Goal: Task Accomplishment & Management: Use online tool/utility

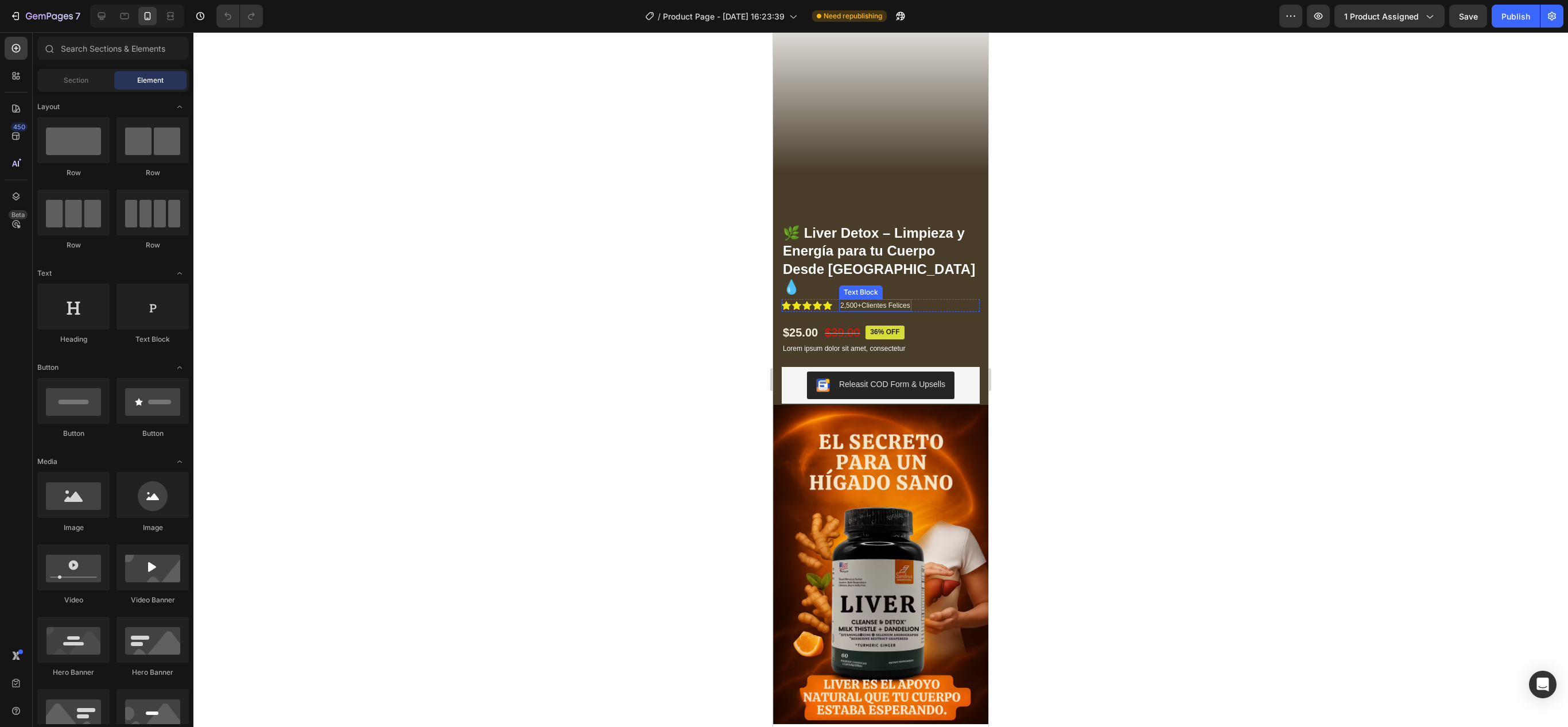
scroll to position [84, 0]
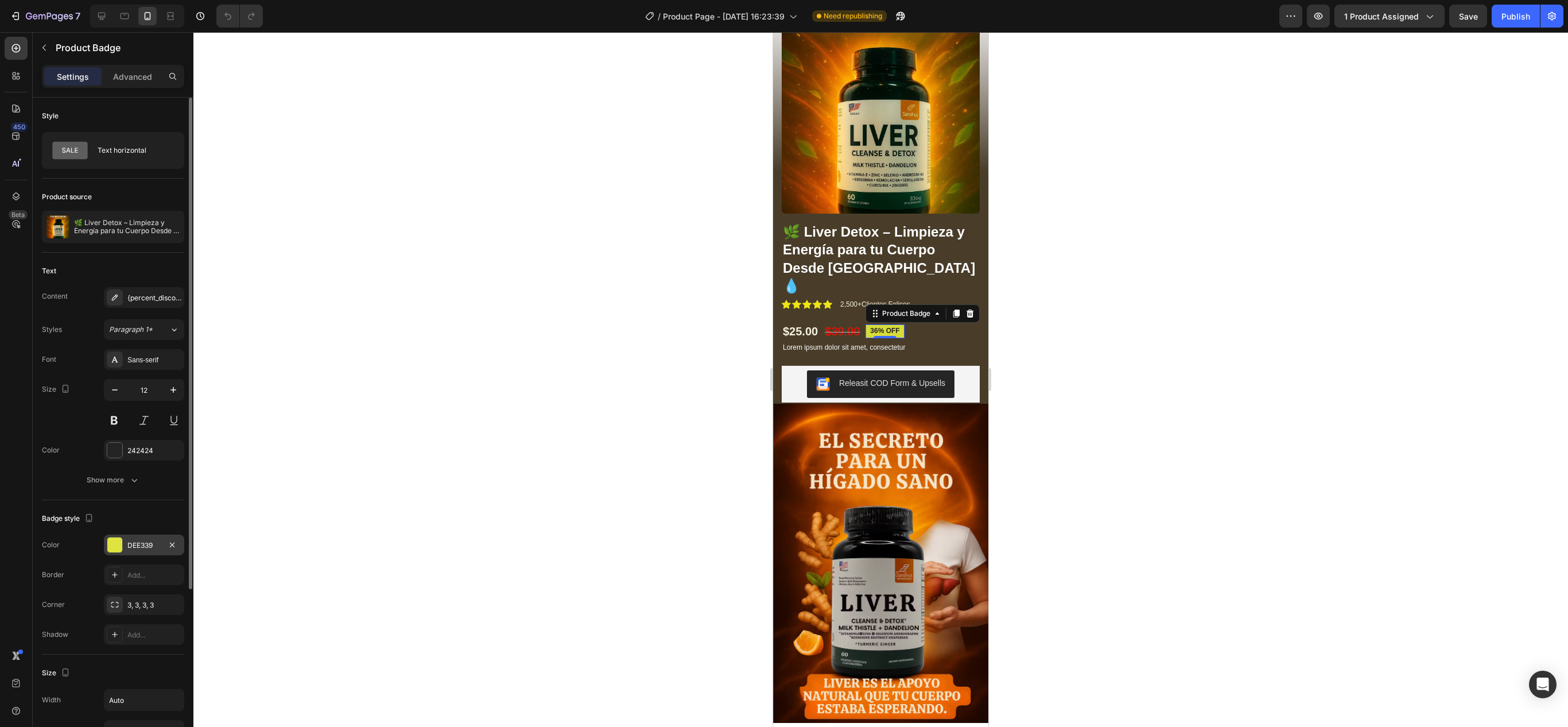
click at [137, 544] on div "DEE339" at bounding box center [144, 545] width 33 height 10
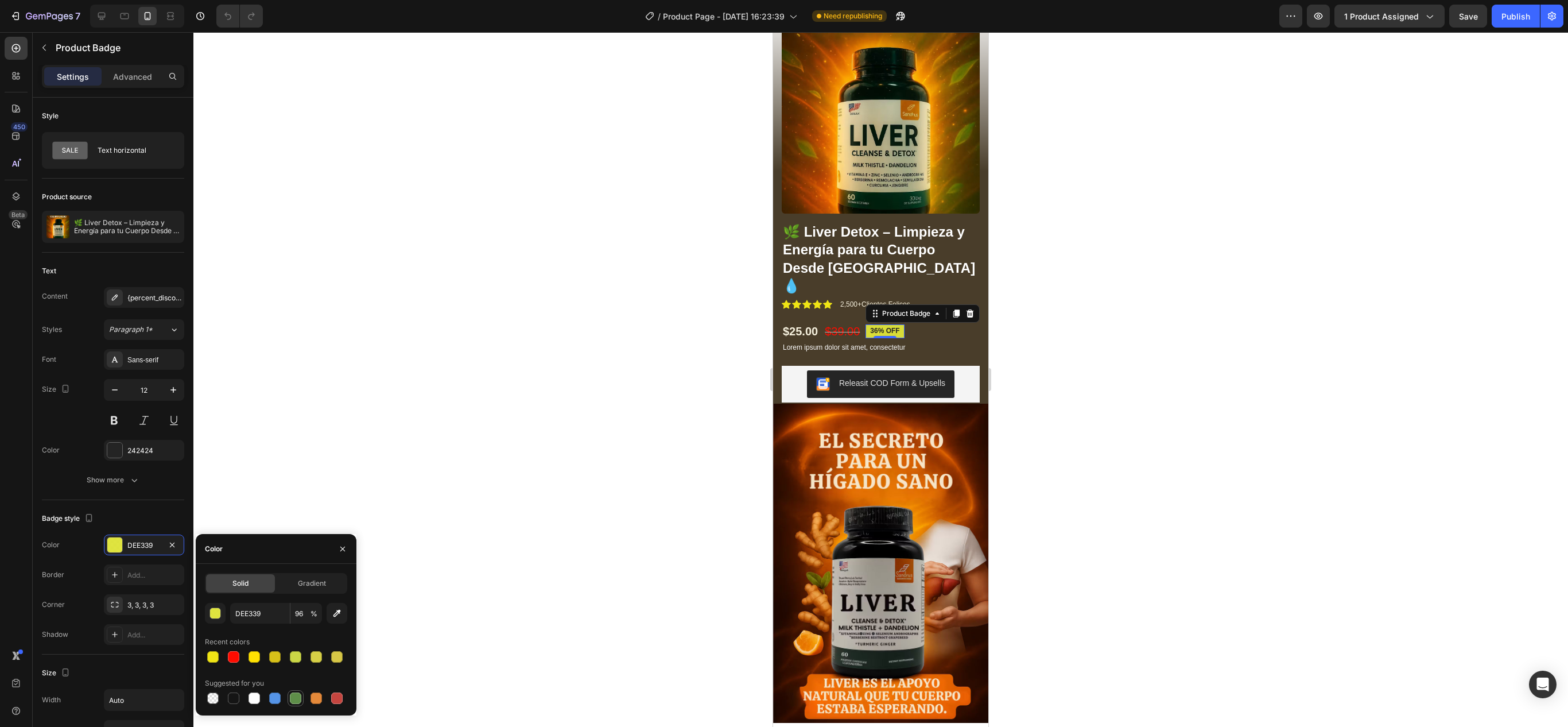
click at [298, 697] on div at bounding box center [295, 698] width 12 height 12
type input "5E8E49"
type input "100"
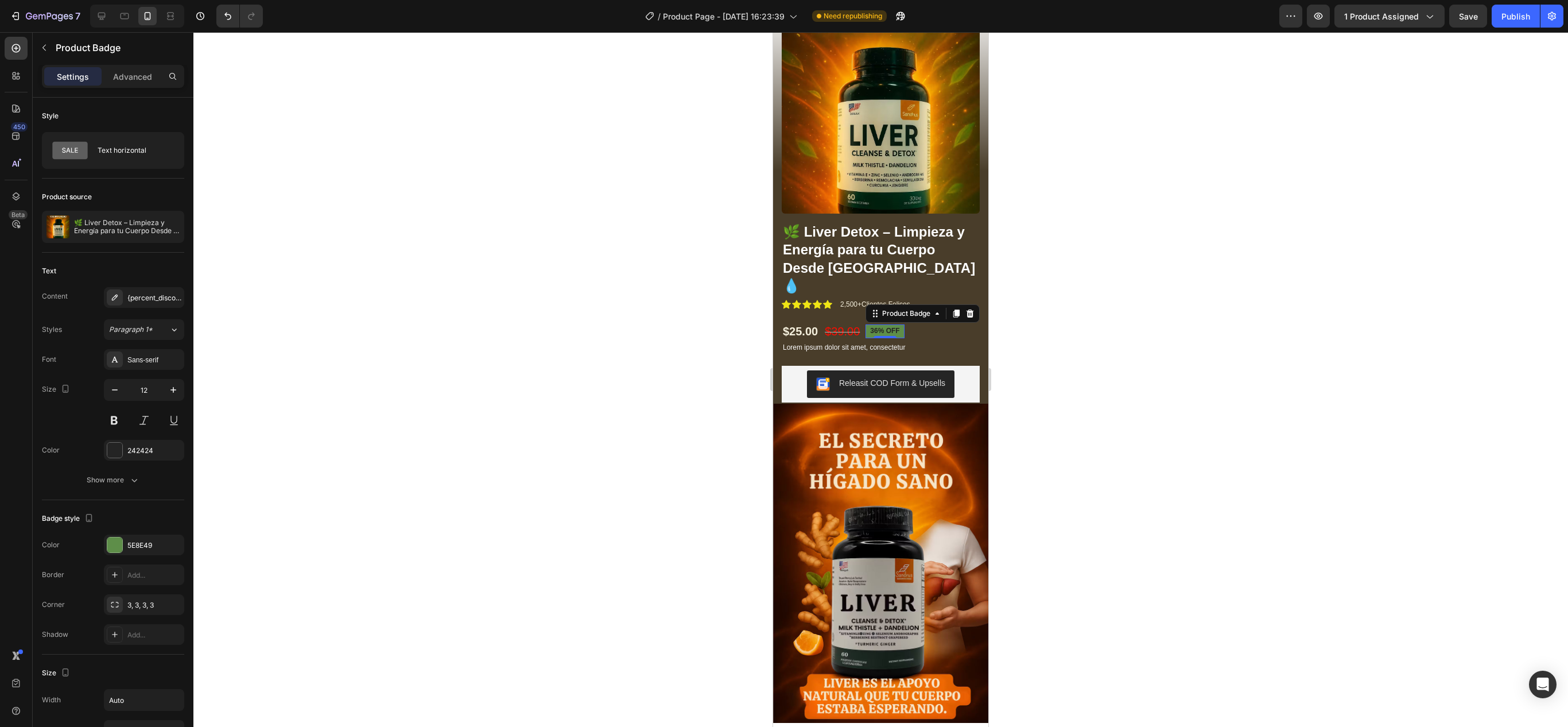
click at [594, 464] on div at bounding box center [881, 379] width 1375 height 695
click at [120, 553] on div at bounding box center [114, 544] width 16 height 16
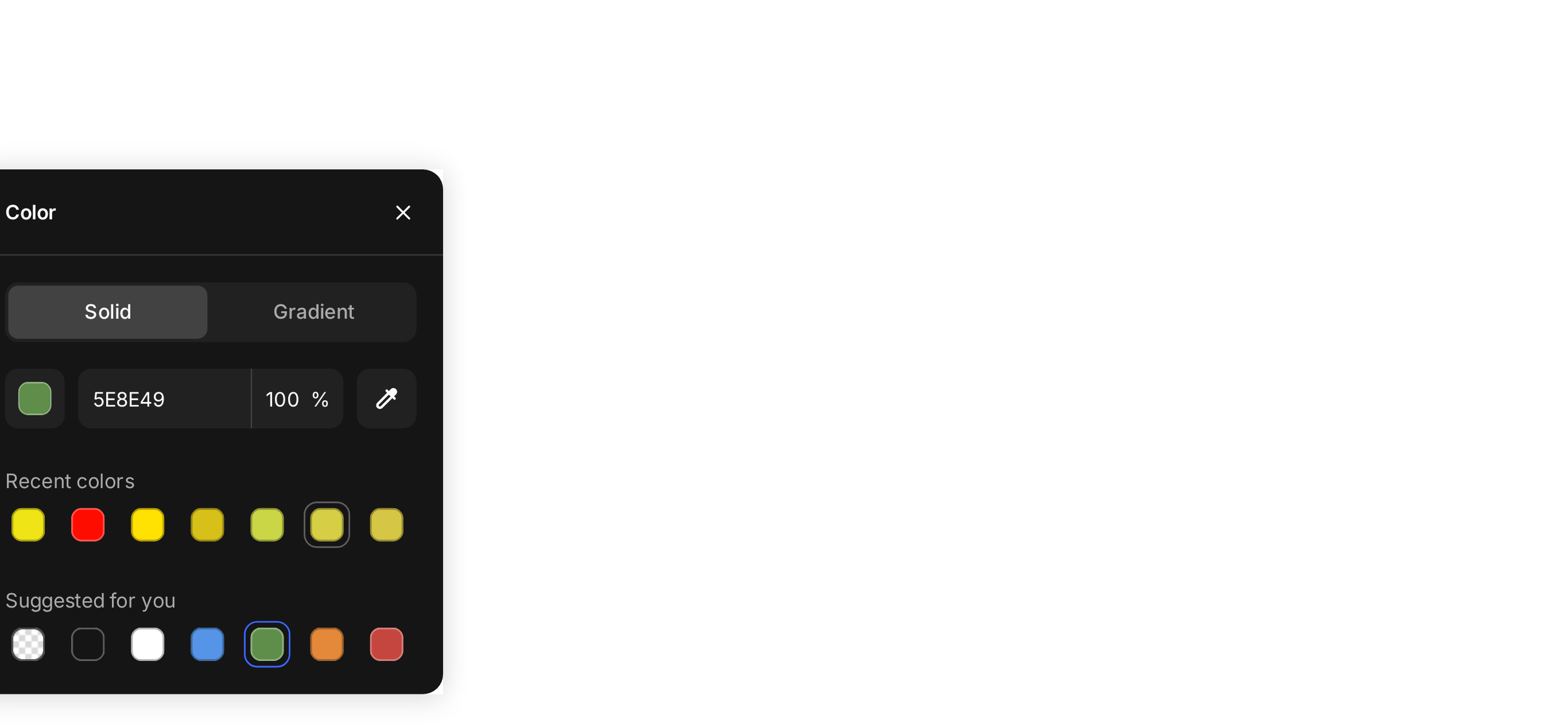
scroll to position [0, 0]
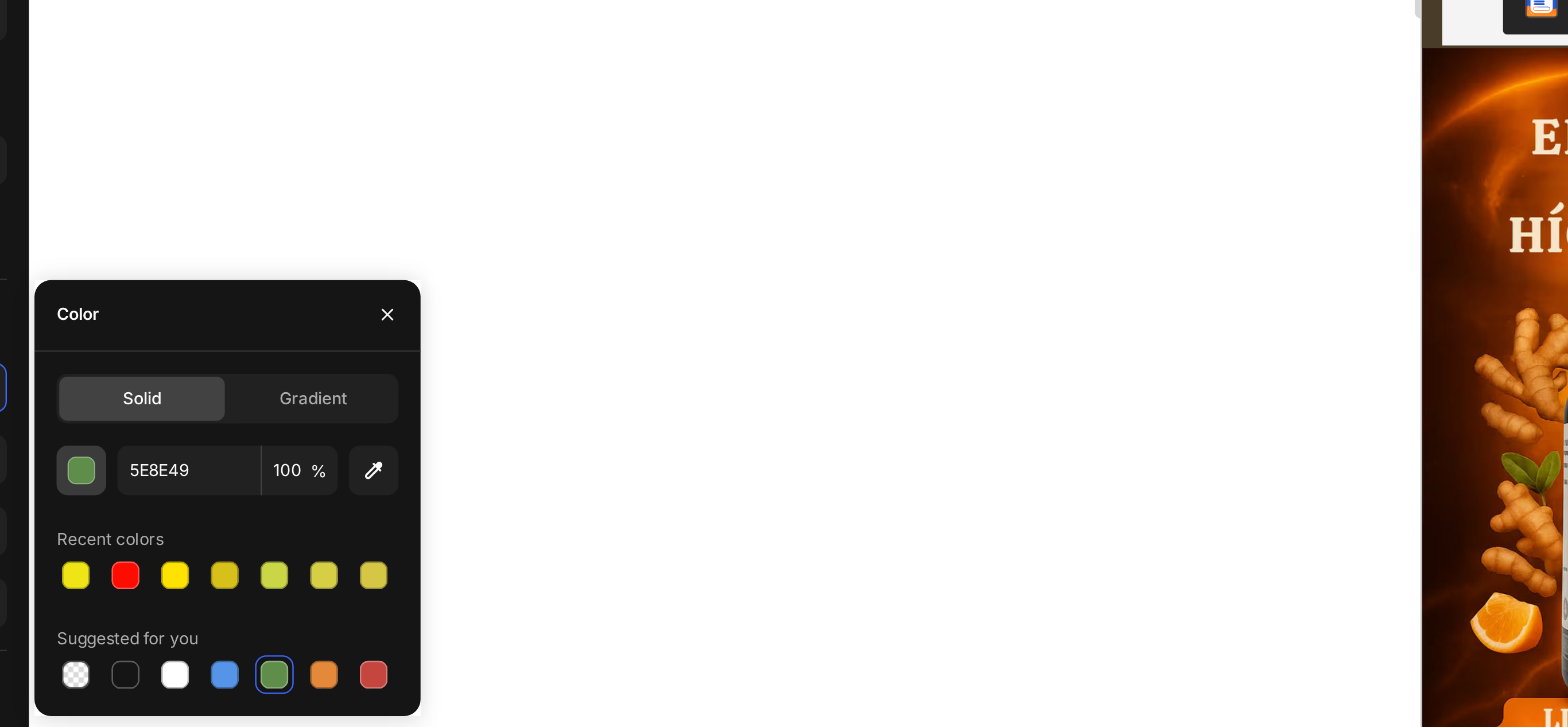
click at [221, 578] on button "button" at bounding box center [215, 579] width 21 height 21
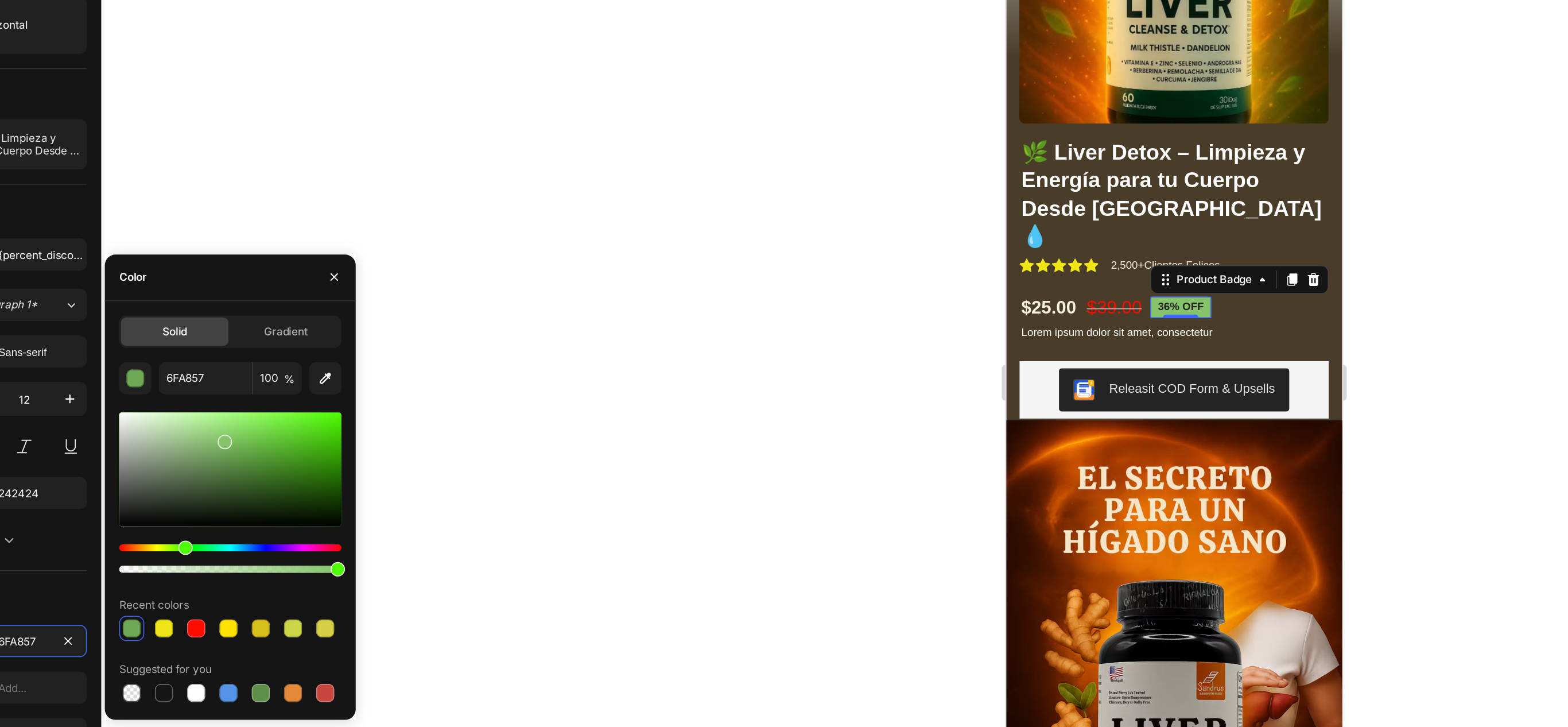
type input "85C46A"
drag, startPoint x: 274, startPoint y: 432, endPoint x: 271, endPoint y: 414, distance: 18.2
click at [271, 414] on div at bounding box center [272, 417] width 9 height 9
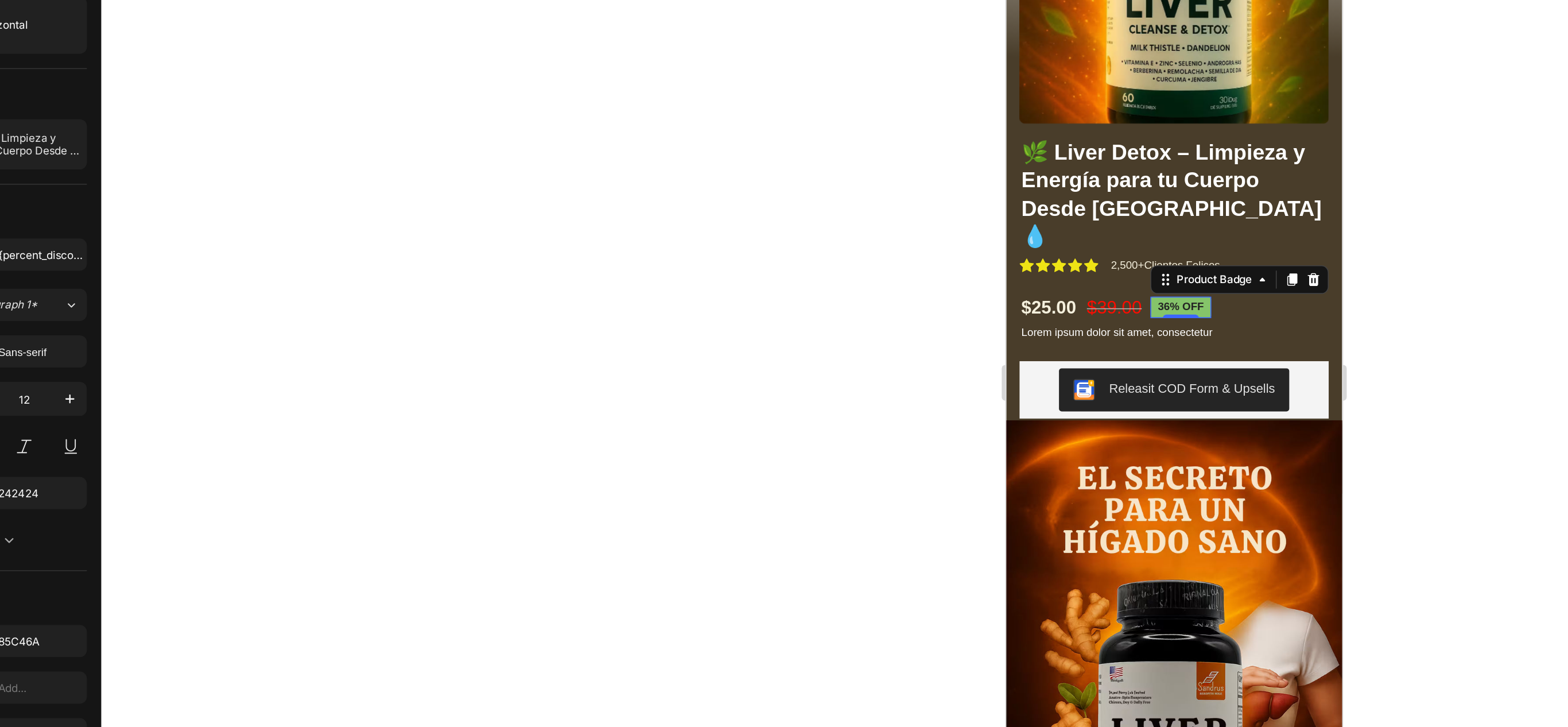
click at [595, 261] on div at bounding box center [881, 379] width 1375 height 695
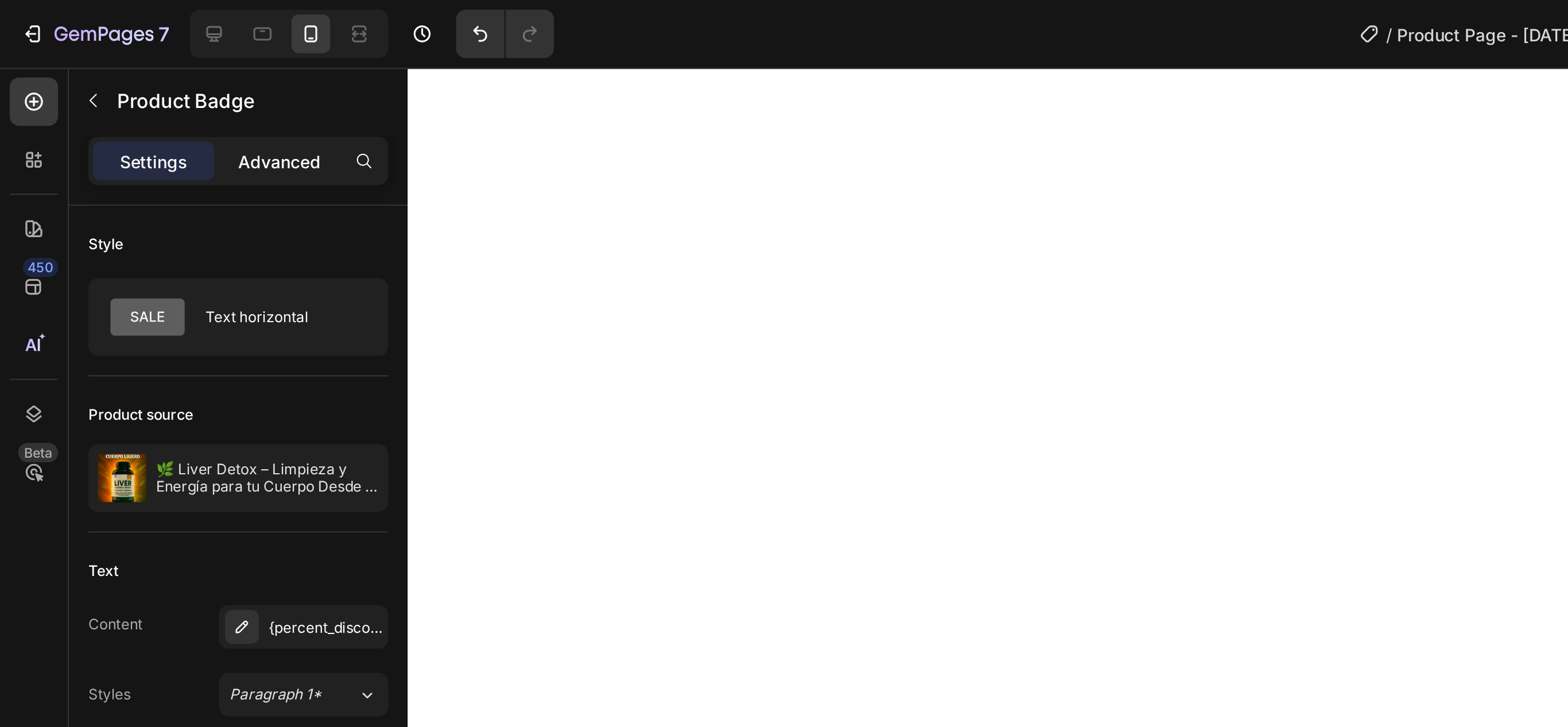
click at [137, 76] on p "Advanced" at bounding box center [133, 77] width 39 height 12
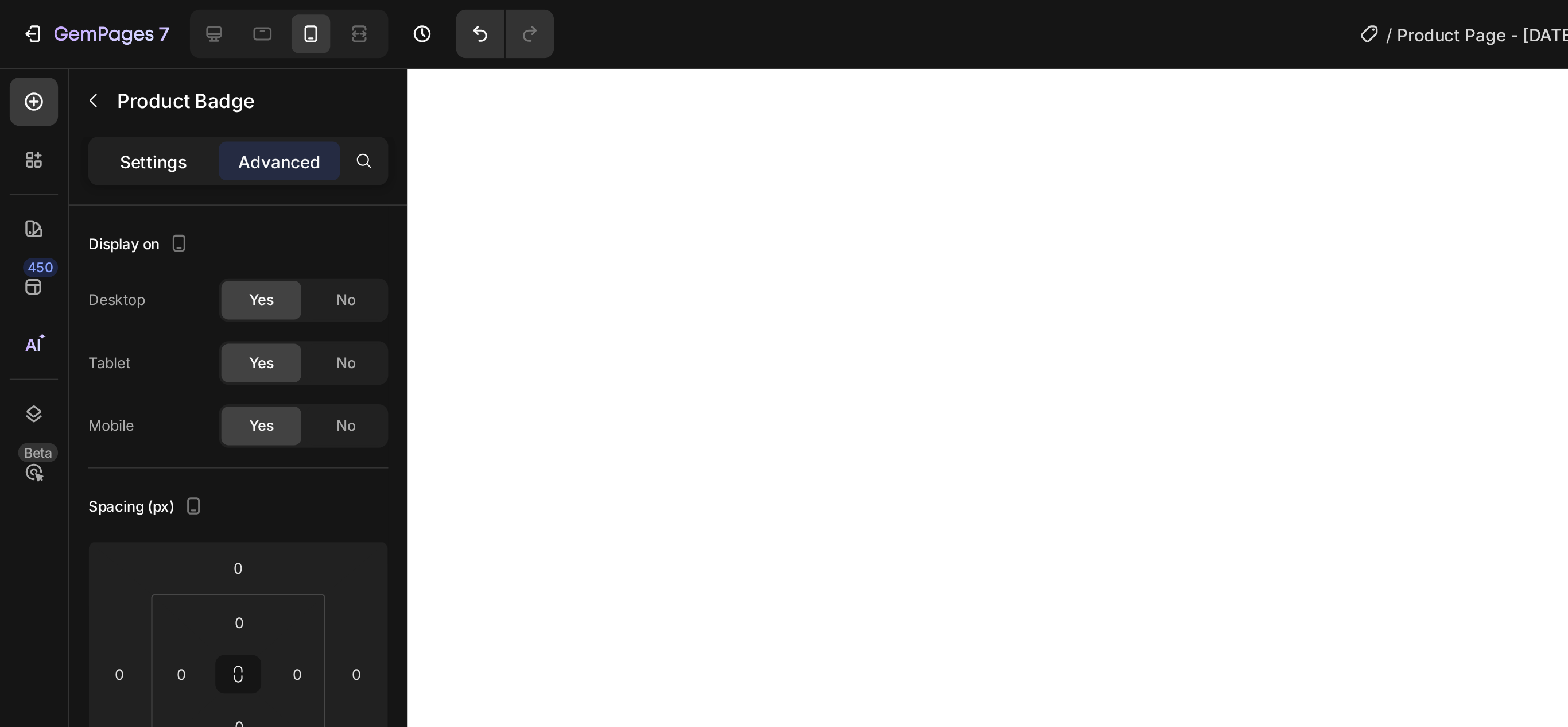
click at [85, 81] on p "Settings" at bounding box center [73, 77] width 32 height 12
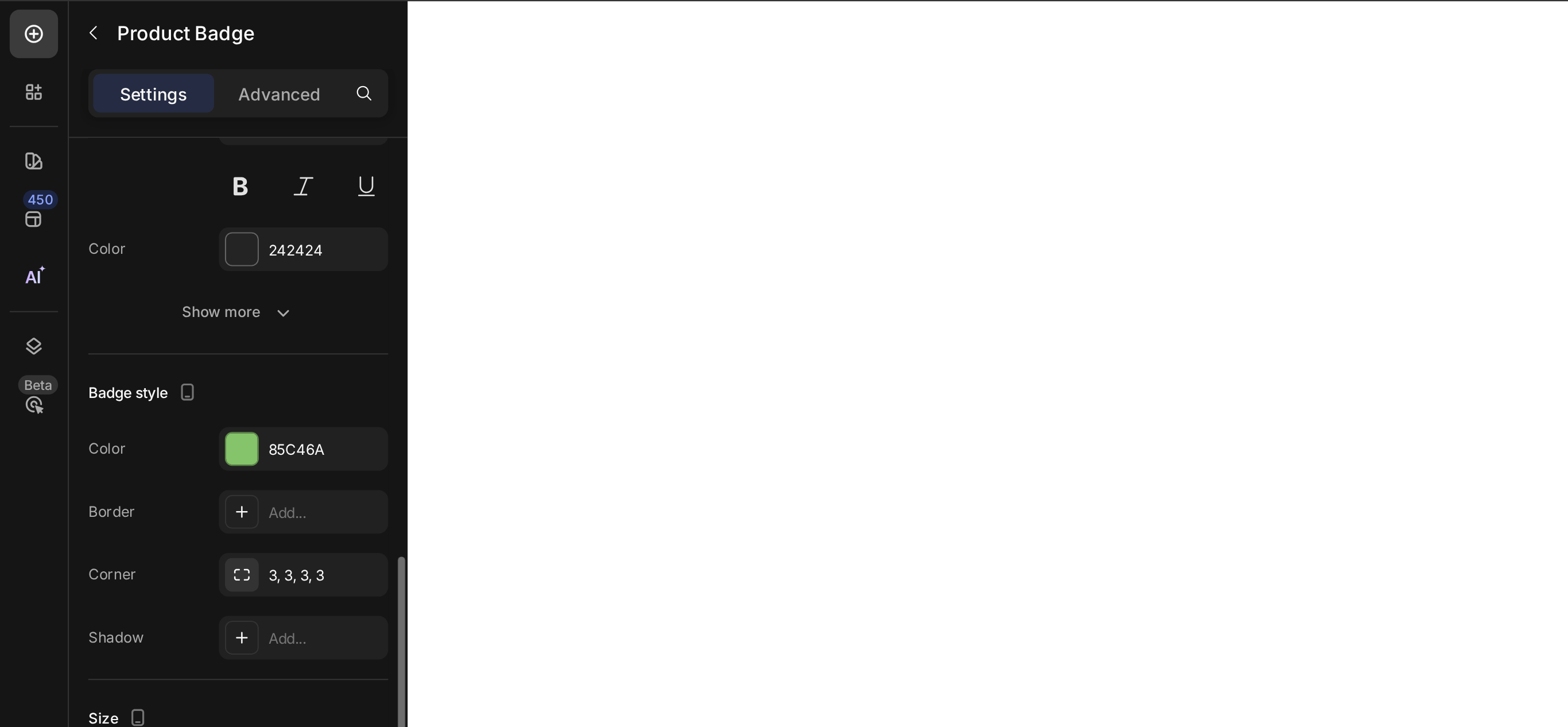
scroll to position [311, 0]
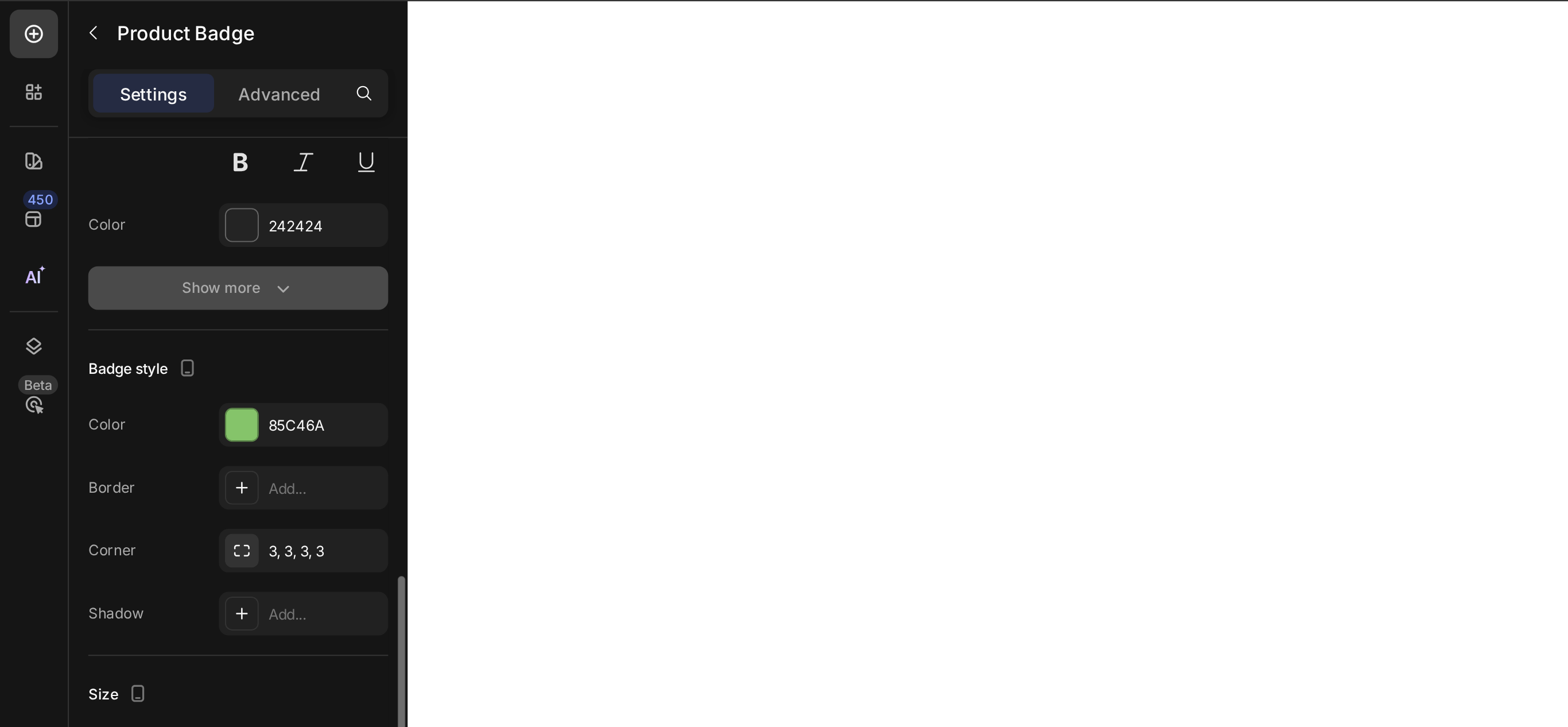
click at [128, 170] on icon "button" at bounding box center [134, 168] width 12 height 12
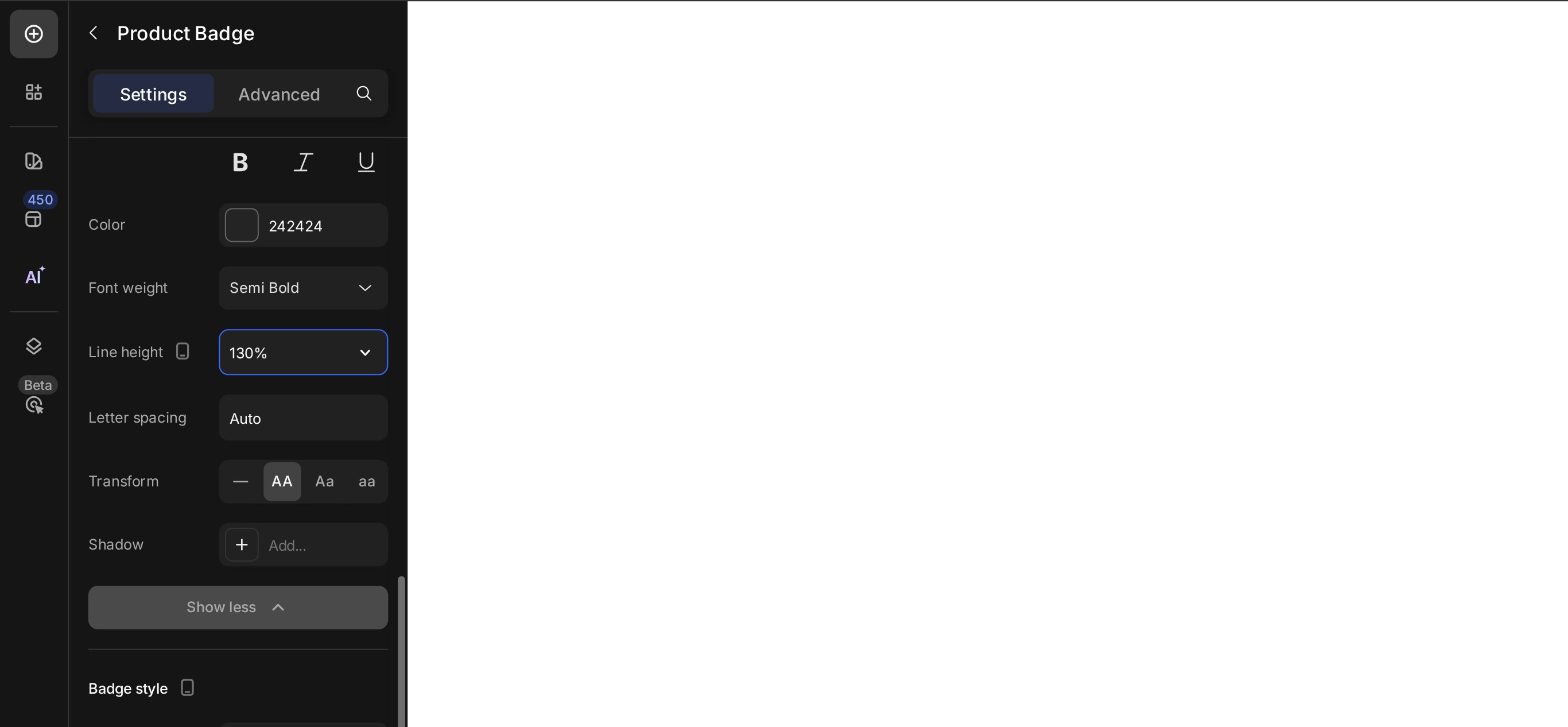
click at [155, 203] on input "130%" at bounding box center [144, 199] width 79 height 21
type input "50%"
click at [284, 200] on div at bounding box center [881, 379] width 1375 height 695
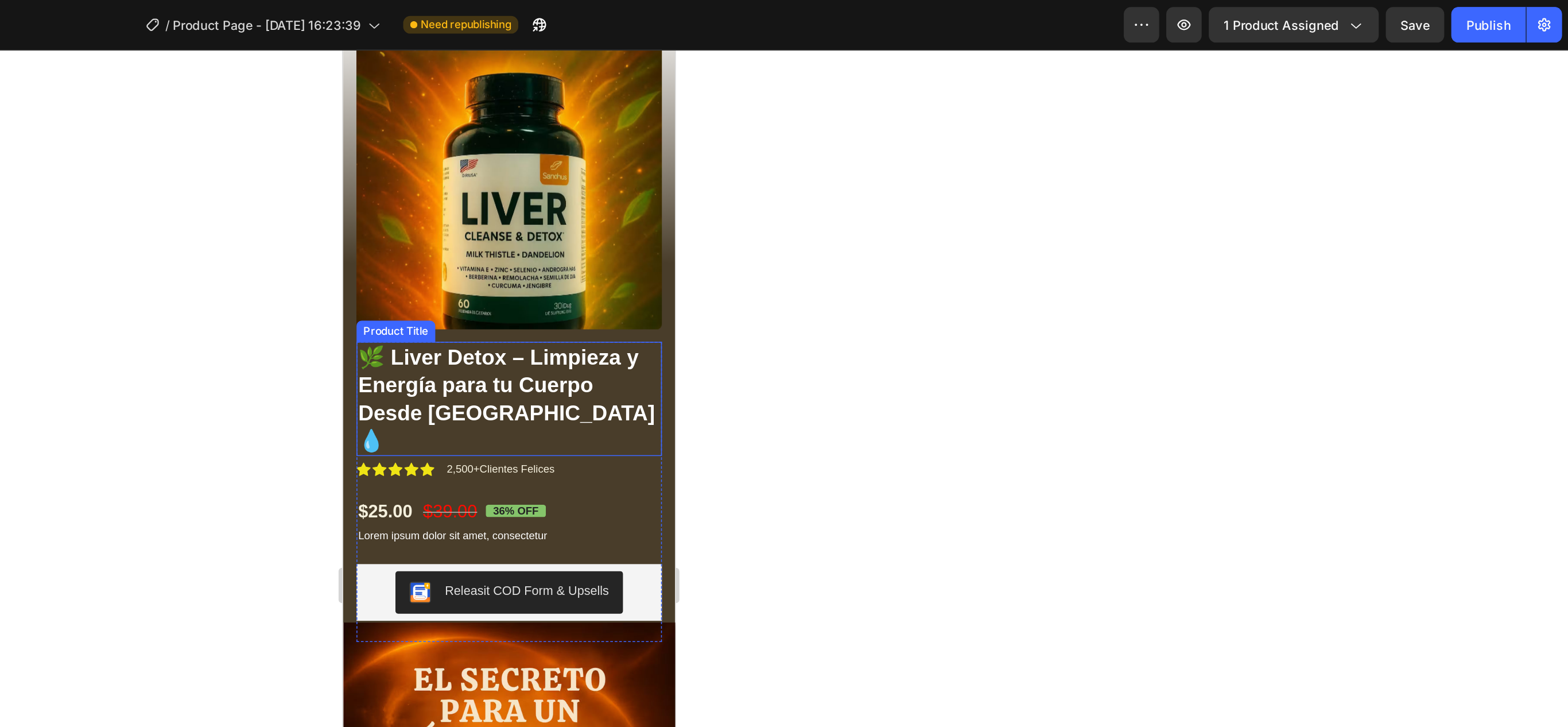
scroll to position [0, 0]
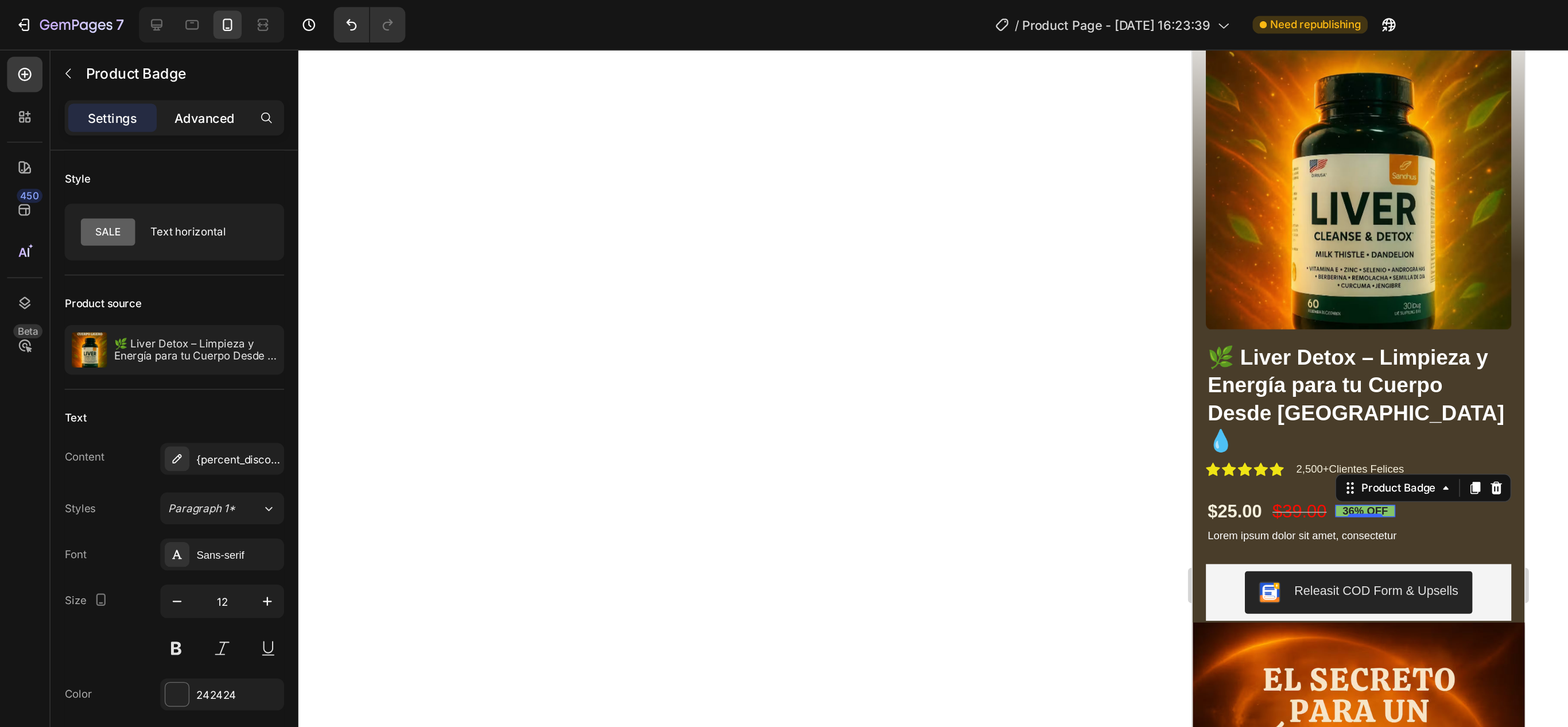
click at [113, 82] on p "Advanced" at bounding box center [133, 77] width 39 height 12
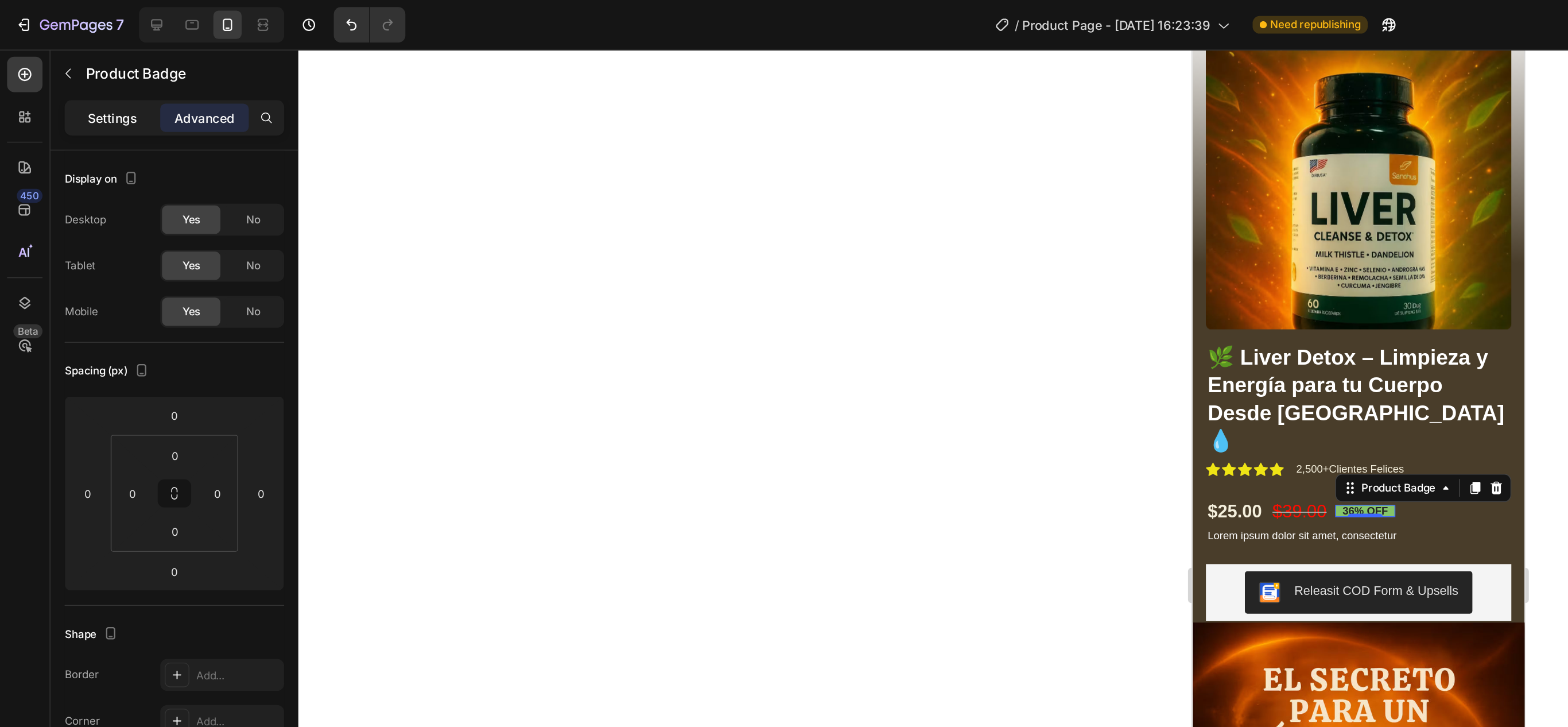
click at [68, 74] on p "Settings" at bounding box center [73, 77] width 32 height 12
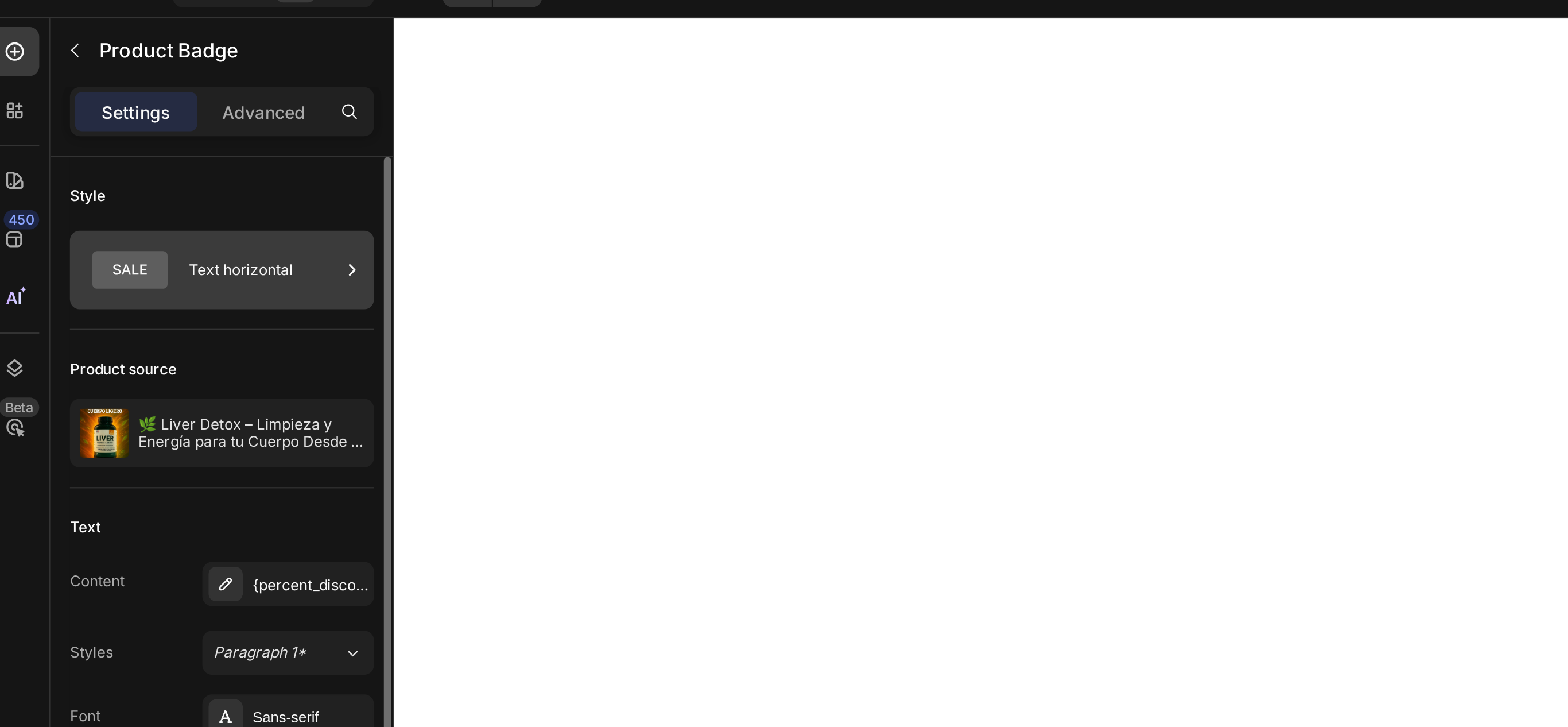
click at [146, 146] on div "Text horizontal" at bounding box center [133, 150] width 70 height 26
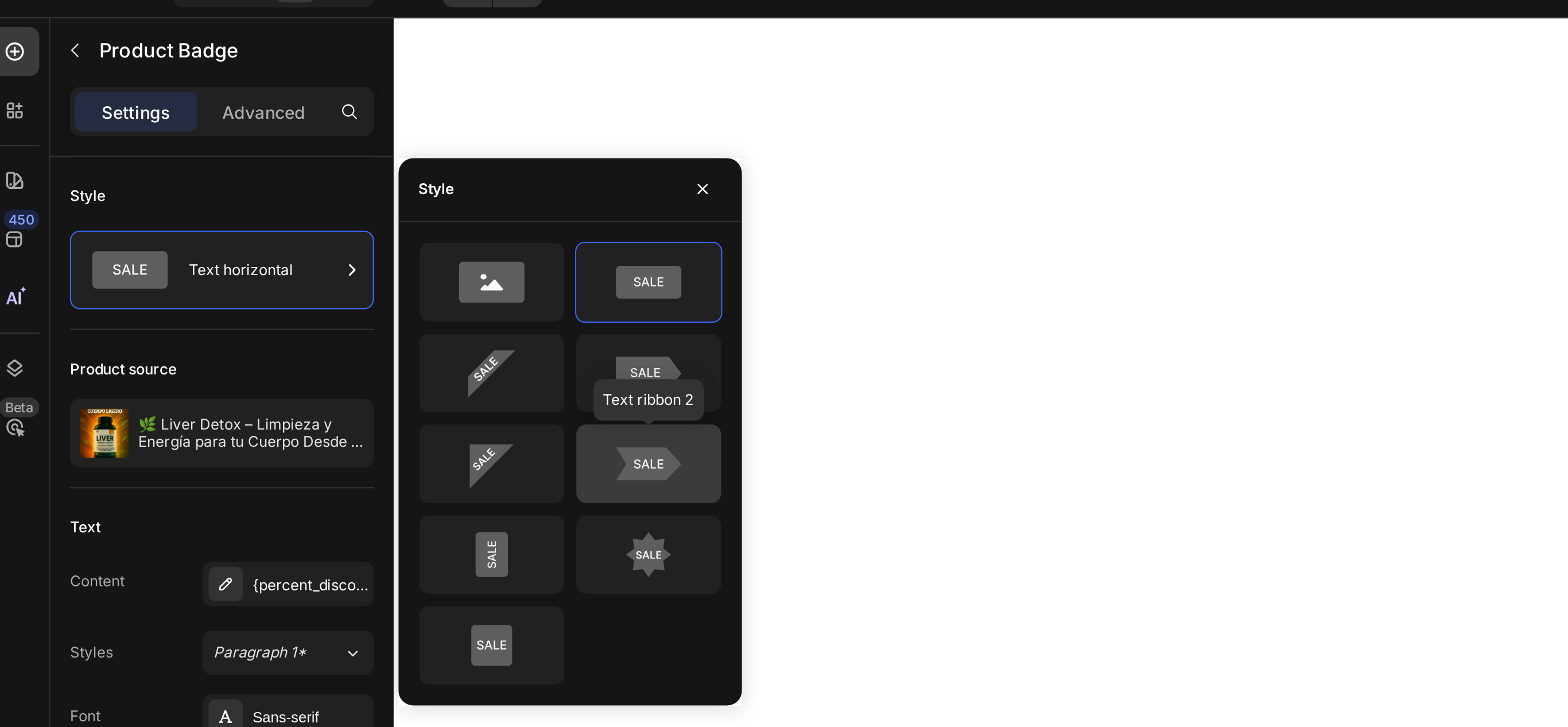
click at [333, 232] on icon at bounding box center [313, 241] width 54 height 23
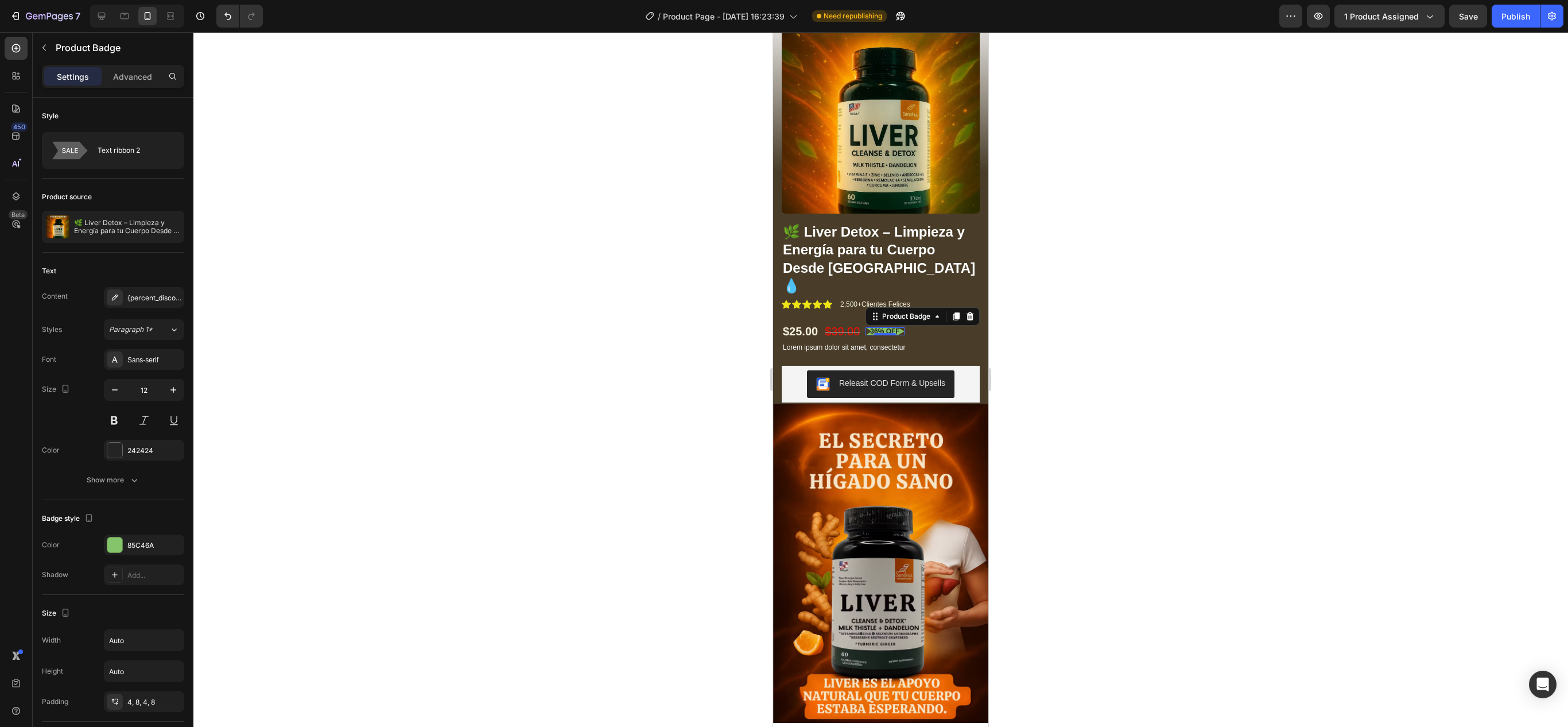
click at [1097, 315] on div at bounding box center [881, 379] width 1375 height 695
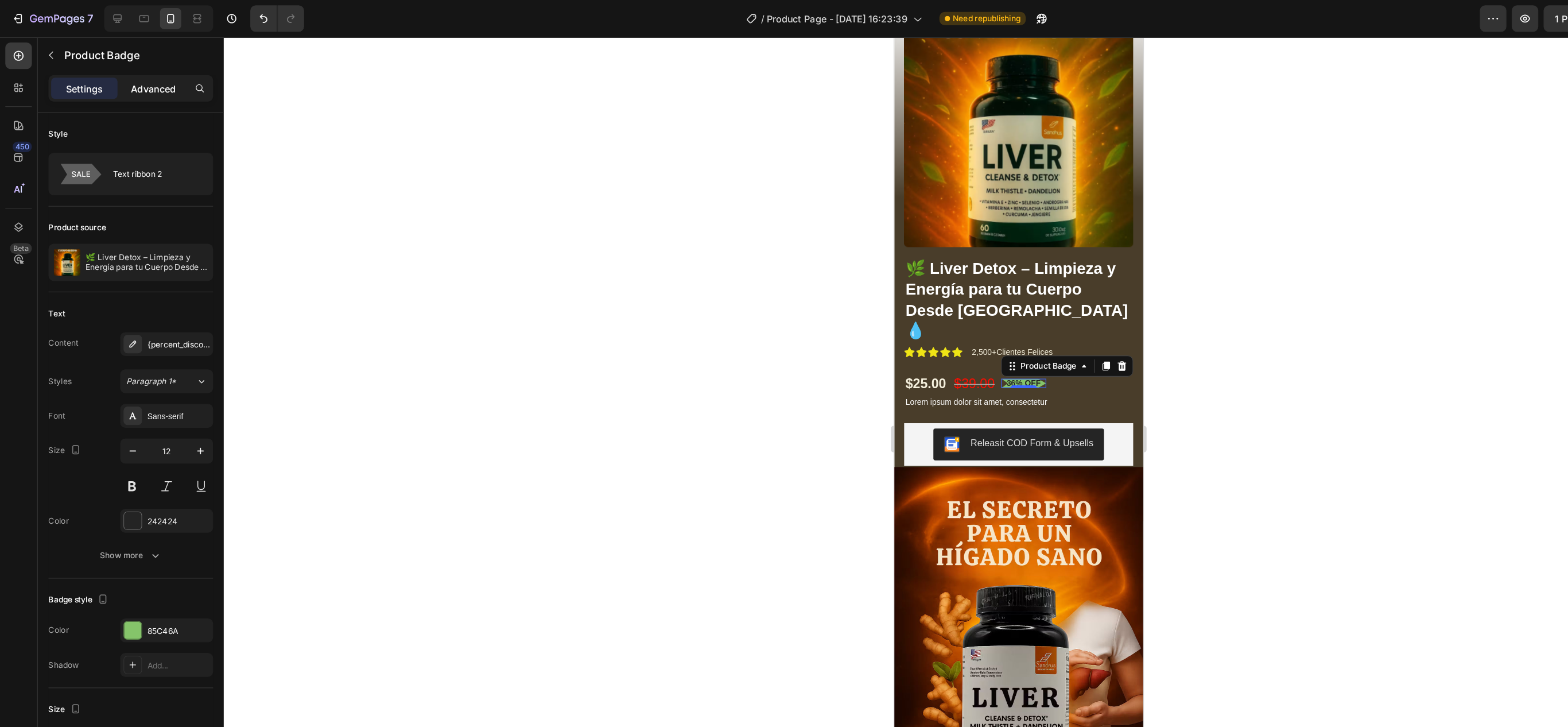
click at [128, 77] on p "Advanced" at bounding box center [133, 77] width 39 height 12
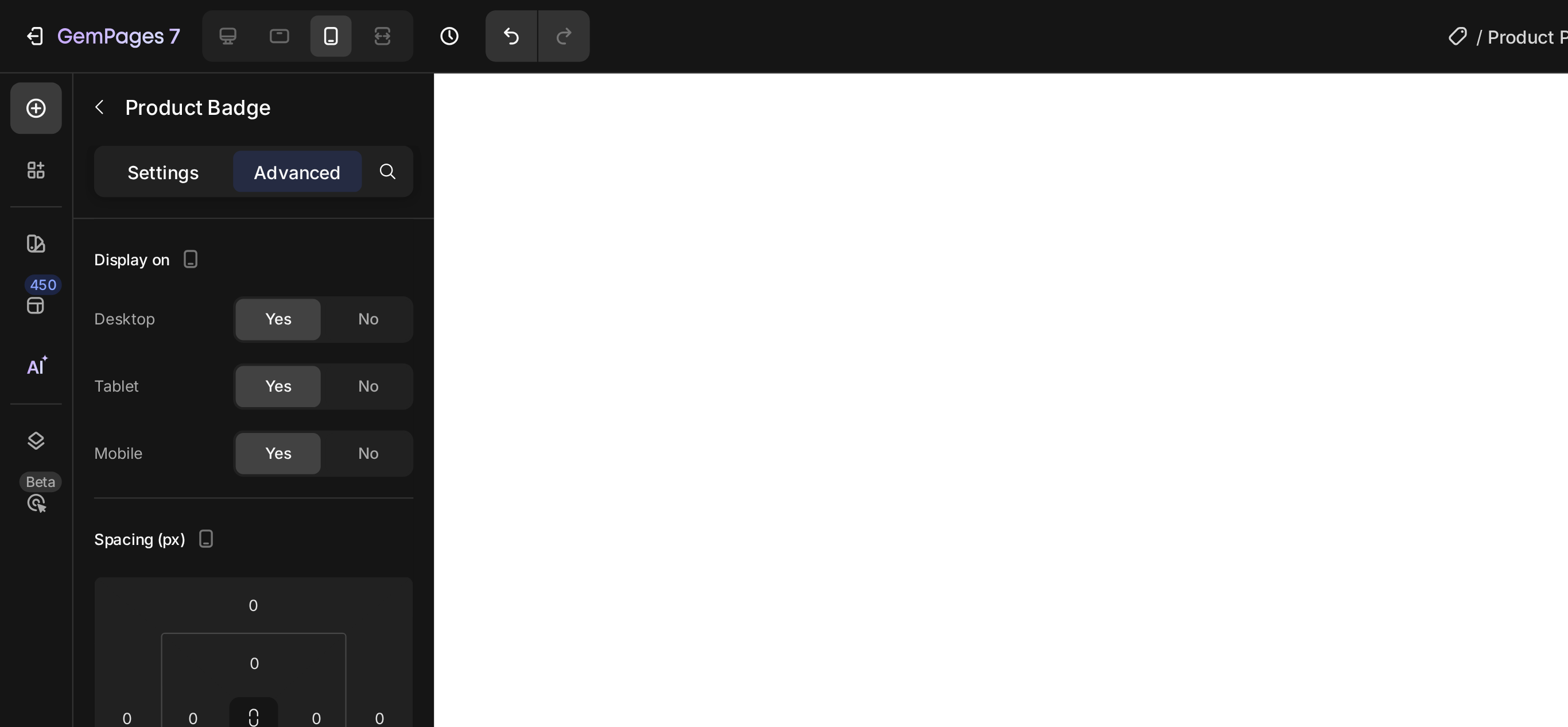
click at [80, 83] on div "Settings" at bounding box center [73, 76] width 58 height 19
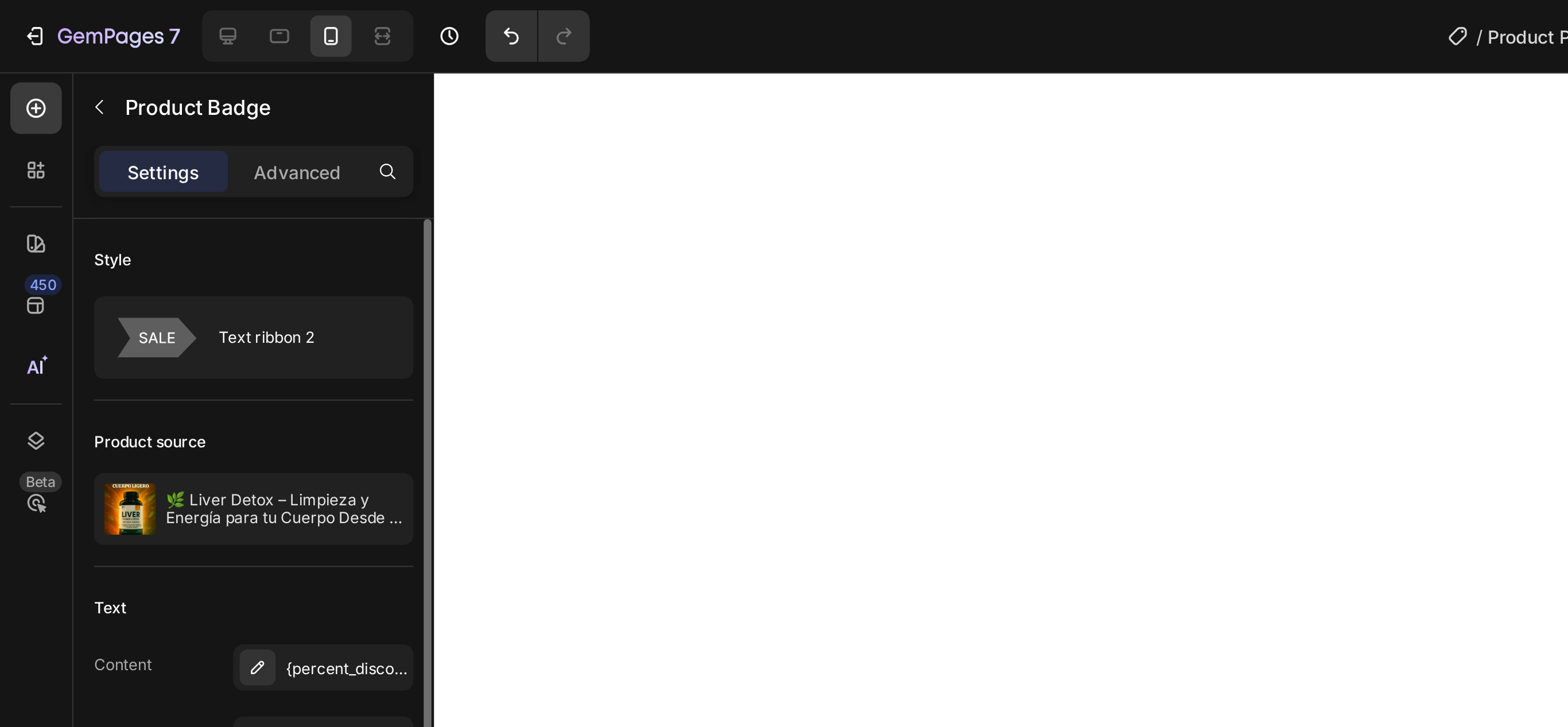
scroll to position [12, 0]
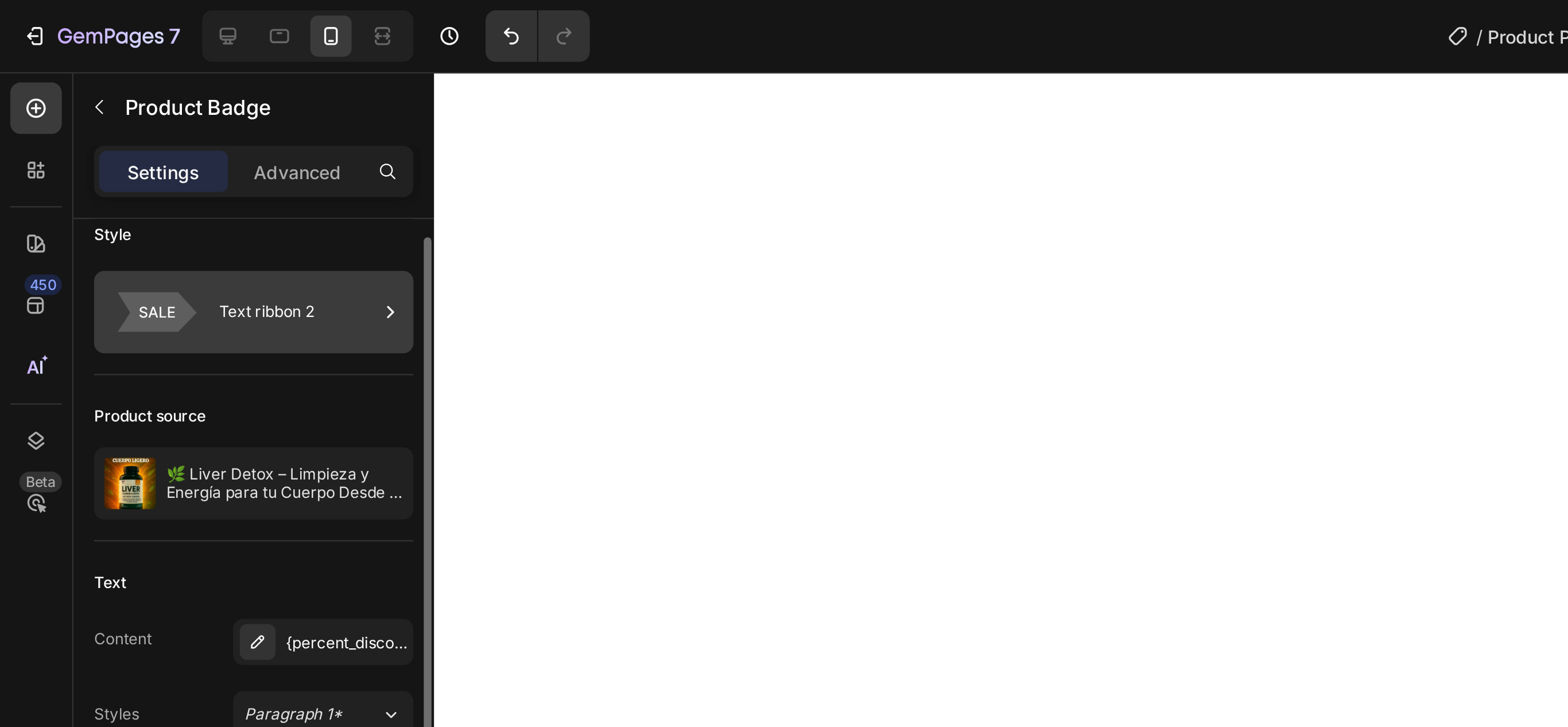
click at [177, 143] on icon at bounding box center [174, 139] width 12 height 12
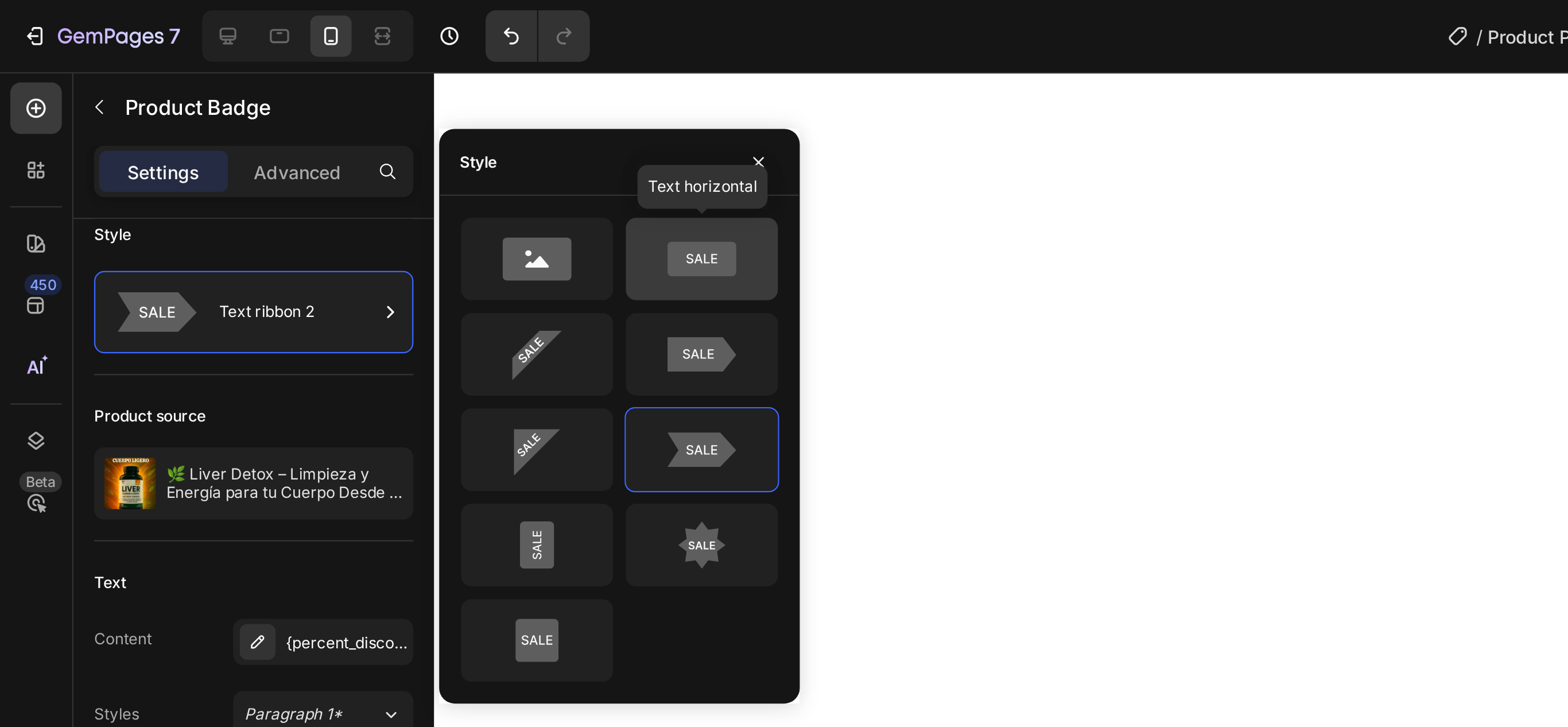
click at [331, 123] on icon at bounding box center [313, 115] width 54 height 23
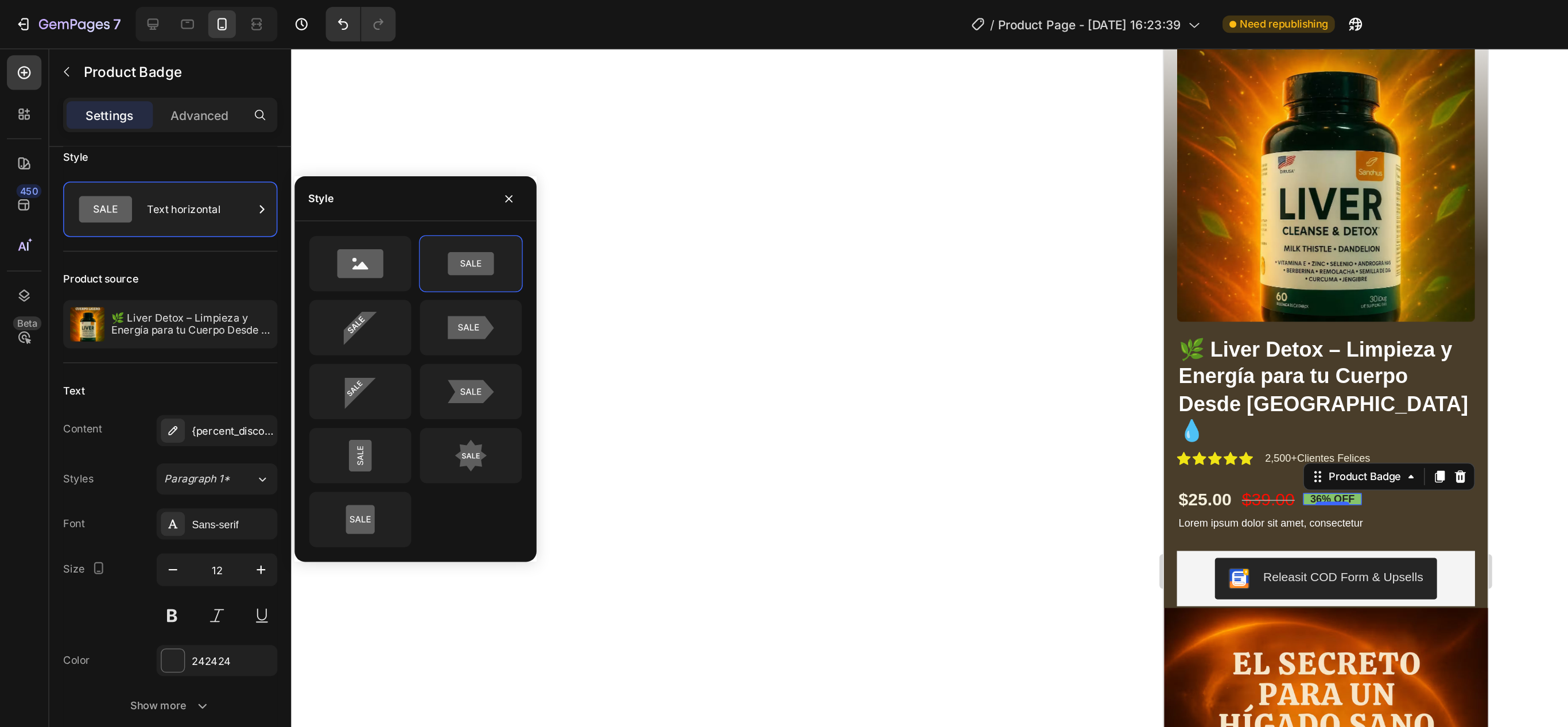
click at [574, 204] on div at bounding box center [881, 379] width 1375 height 695
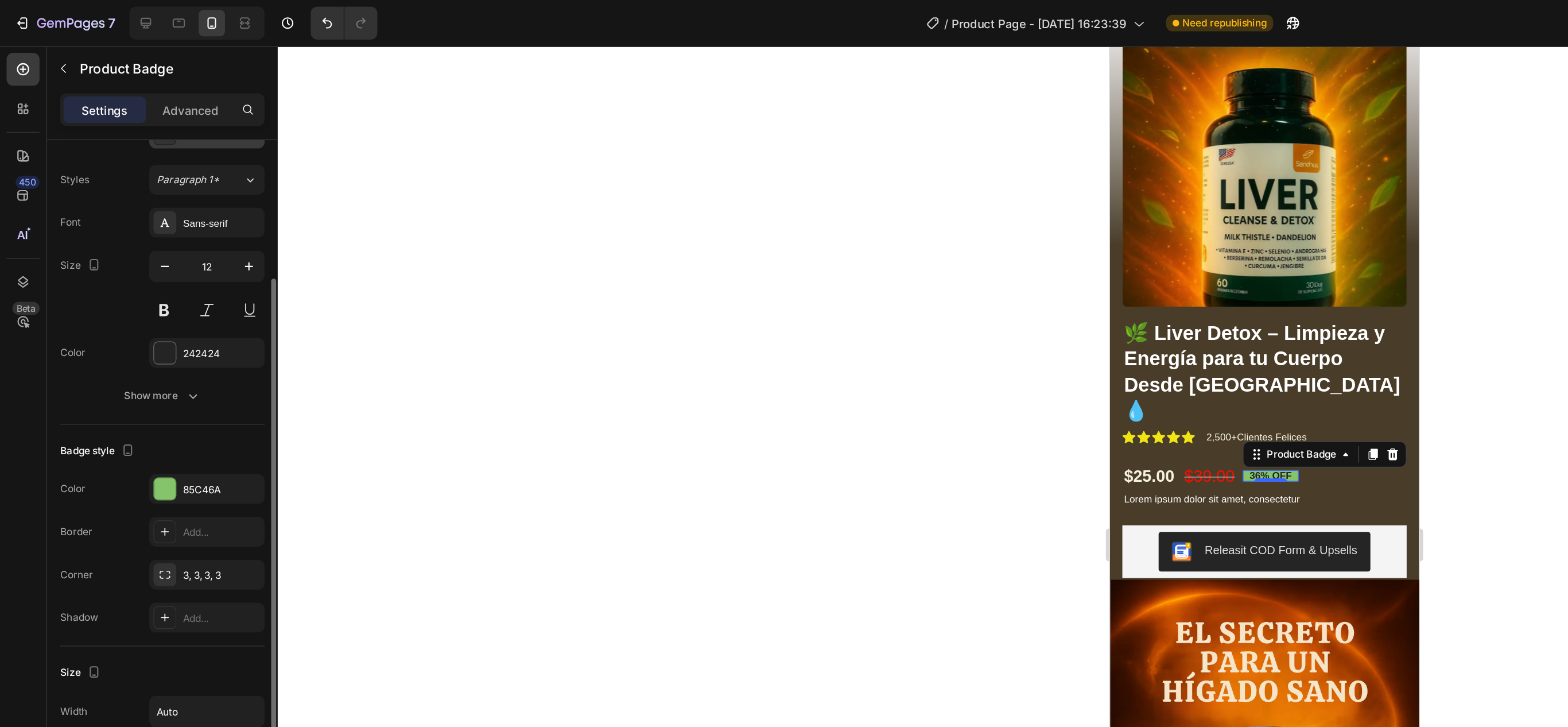
scroll to position [212, 0]
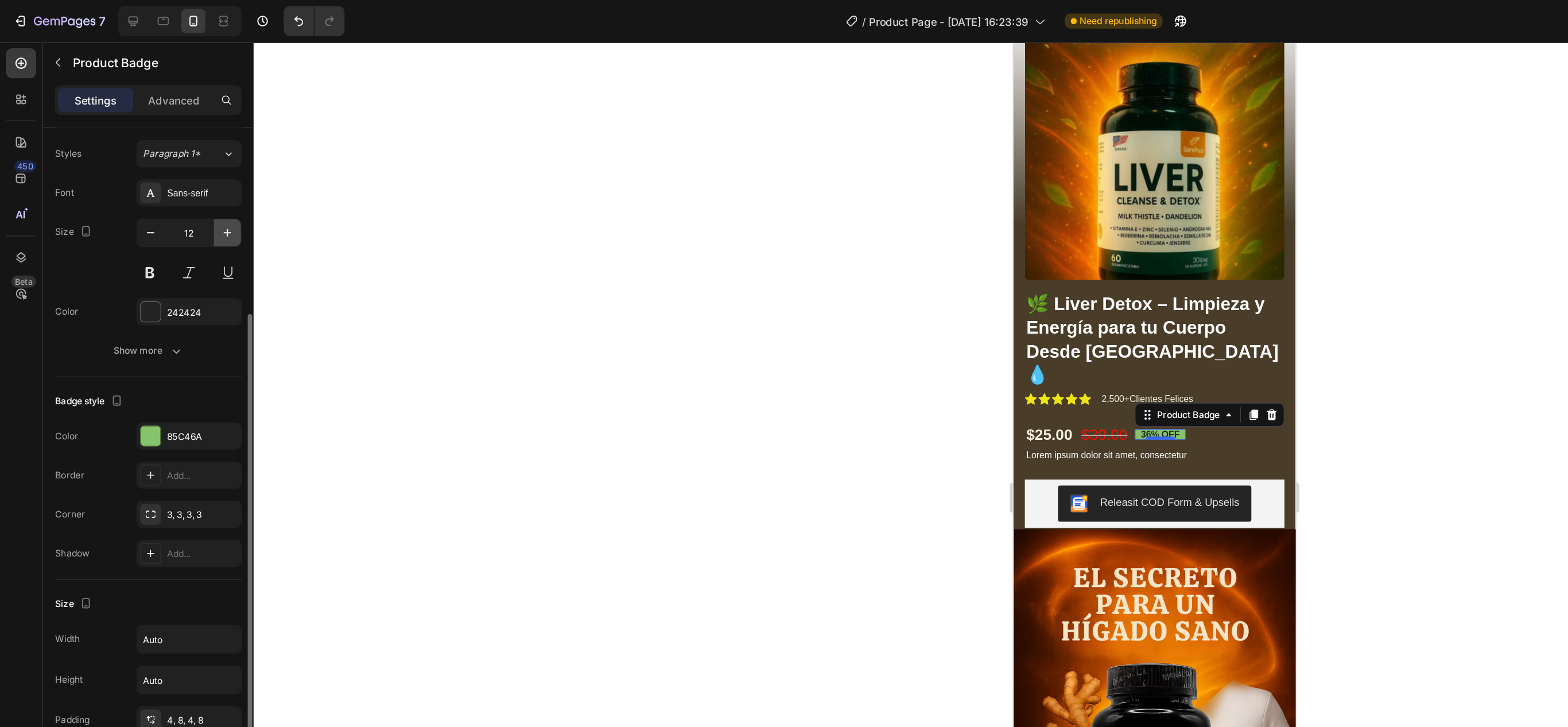
click at [174, 183] on icon "button" at bounding box center [173, 177] width 12 height 12
type input "16"
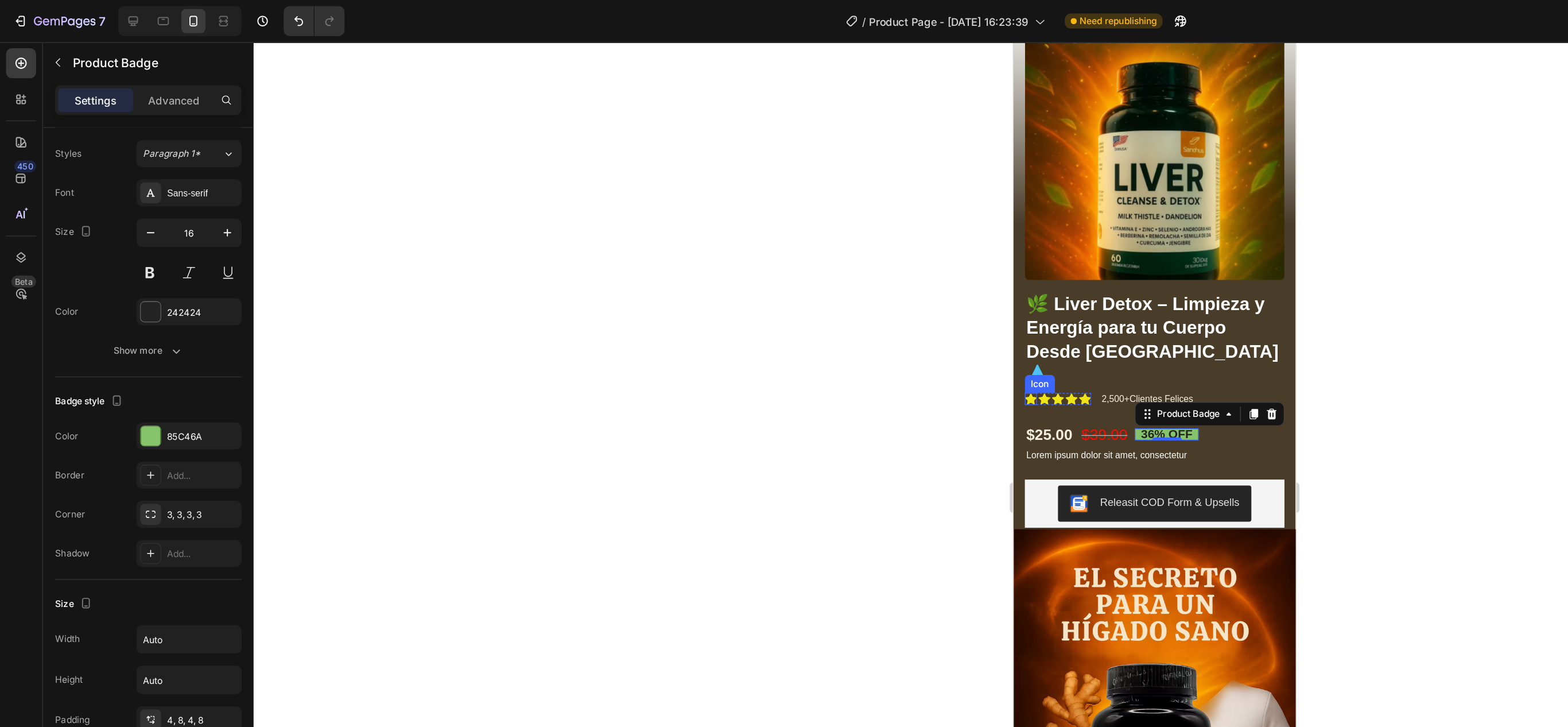
scroll to position [0, 0]
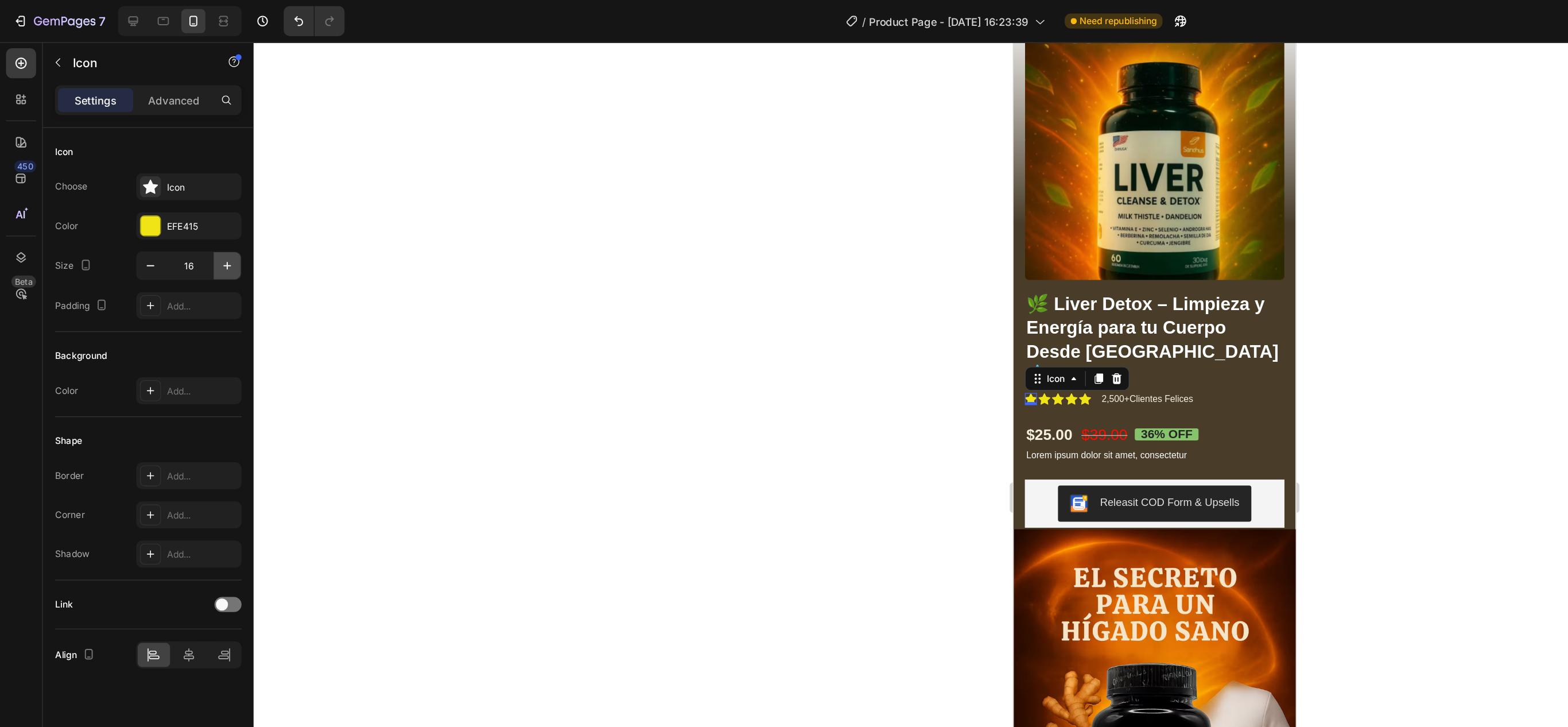
drag, startPoint x: 183, startPoint y: 208, endPoint x: 179, endPoint y: 202, distance: 7.2
click at [179, 202] on div "16" at bounding box center [144, 203] width 80 height 22
click at [179, 202] on button "button" at bounding box center [173, 203] width 21 height 21
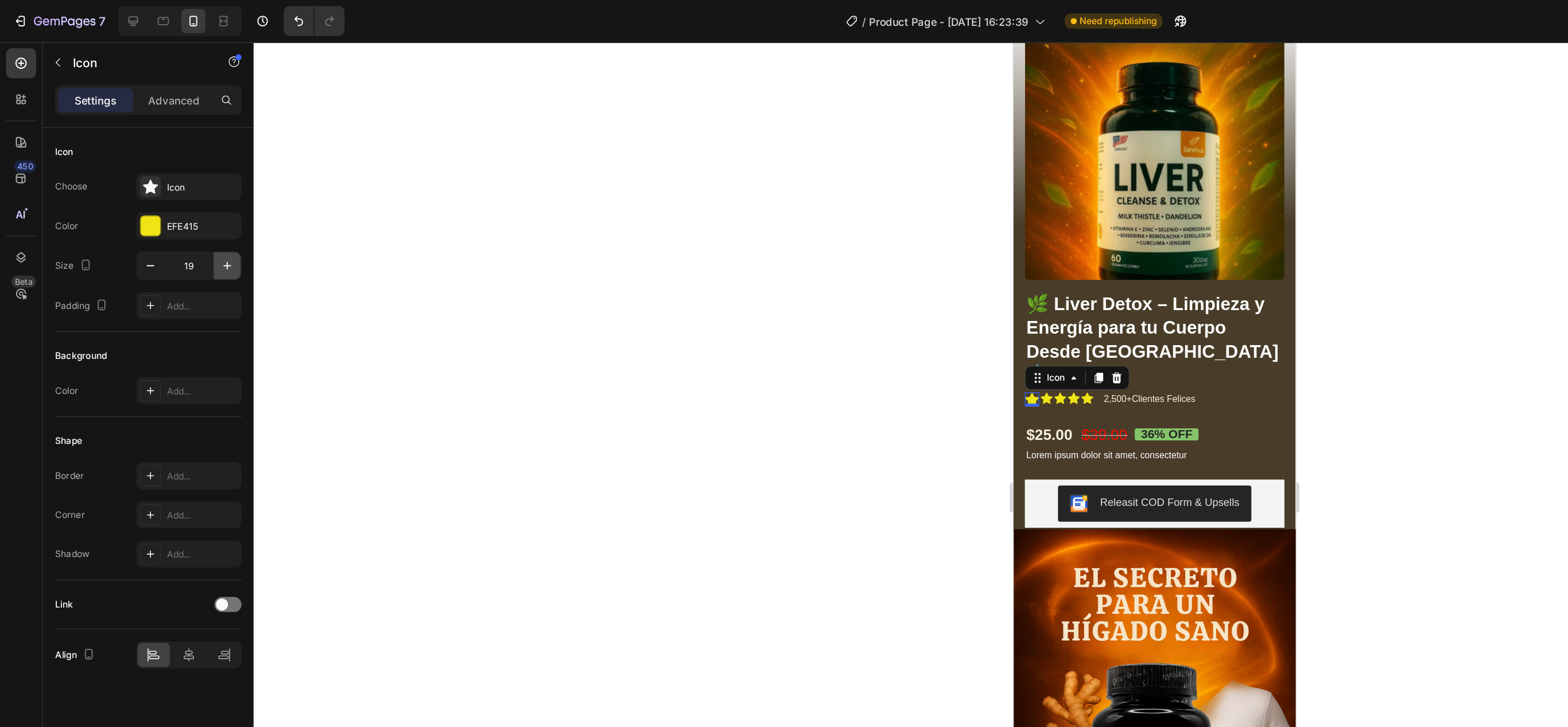
click at [179, 202] on button "button" at bounding box center [173, 203] width 21 height 21
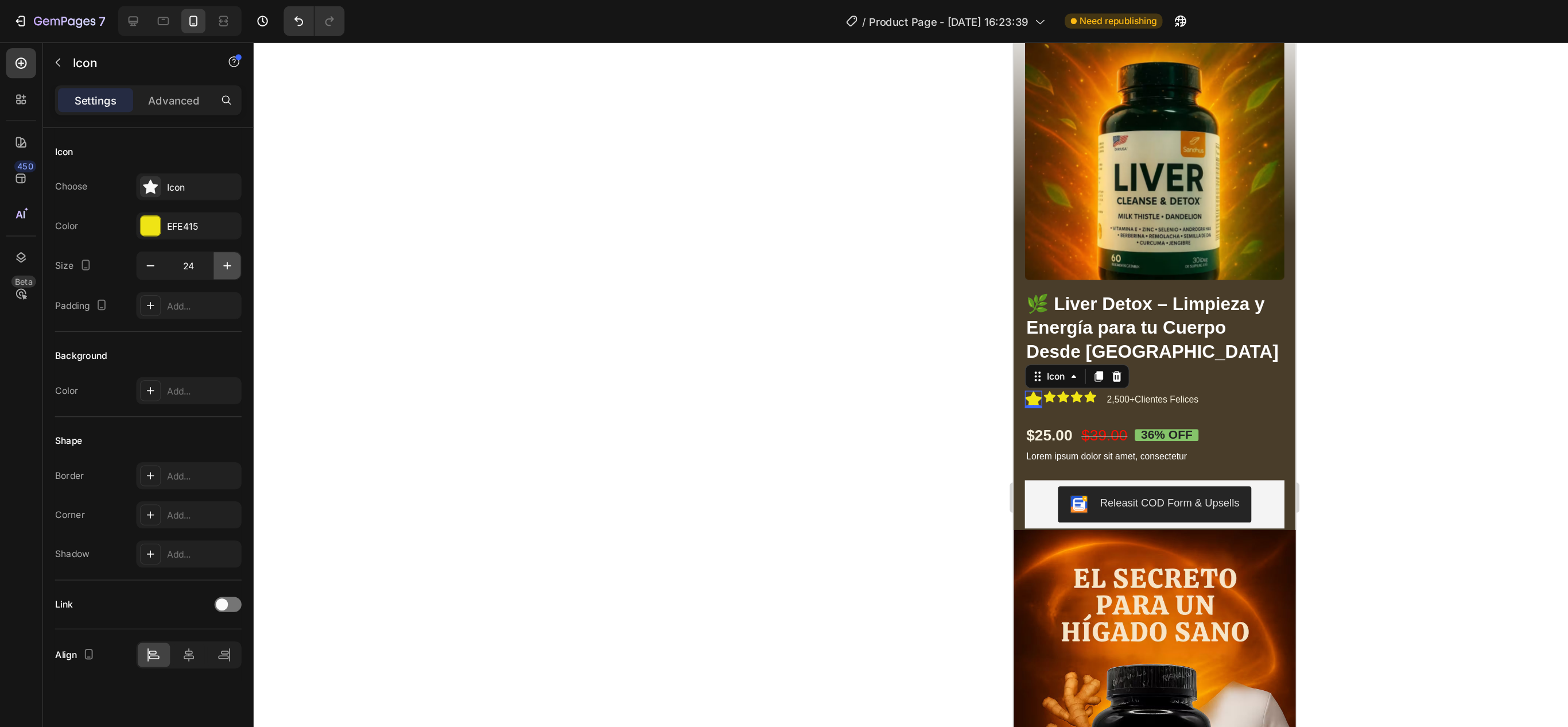
click at [179, 202] on button "button" at bounding box center [173, 203] width 21 height 21
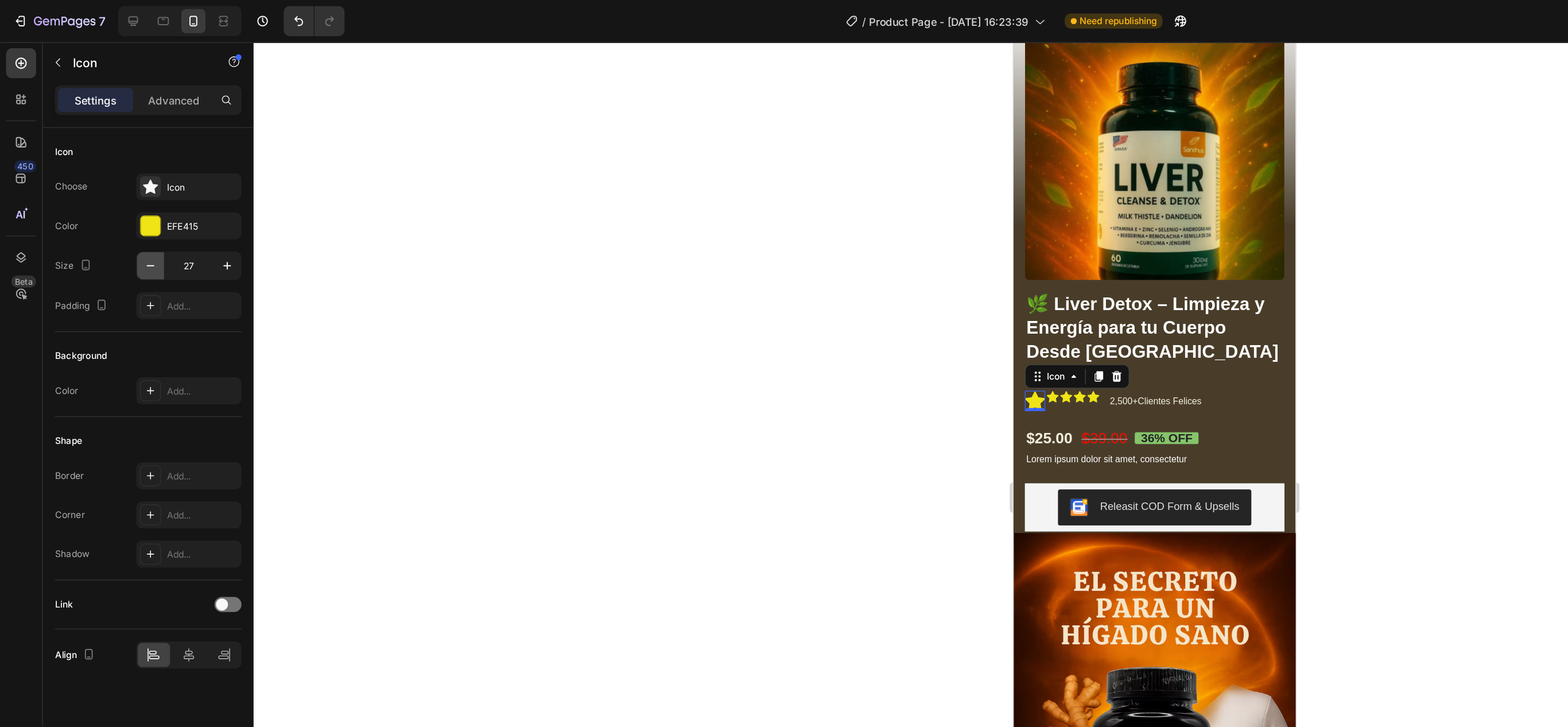
click at [112, 208] on icon "button" at bounding box center [115, 203] width 12 height 12
type input "24"
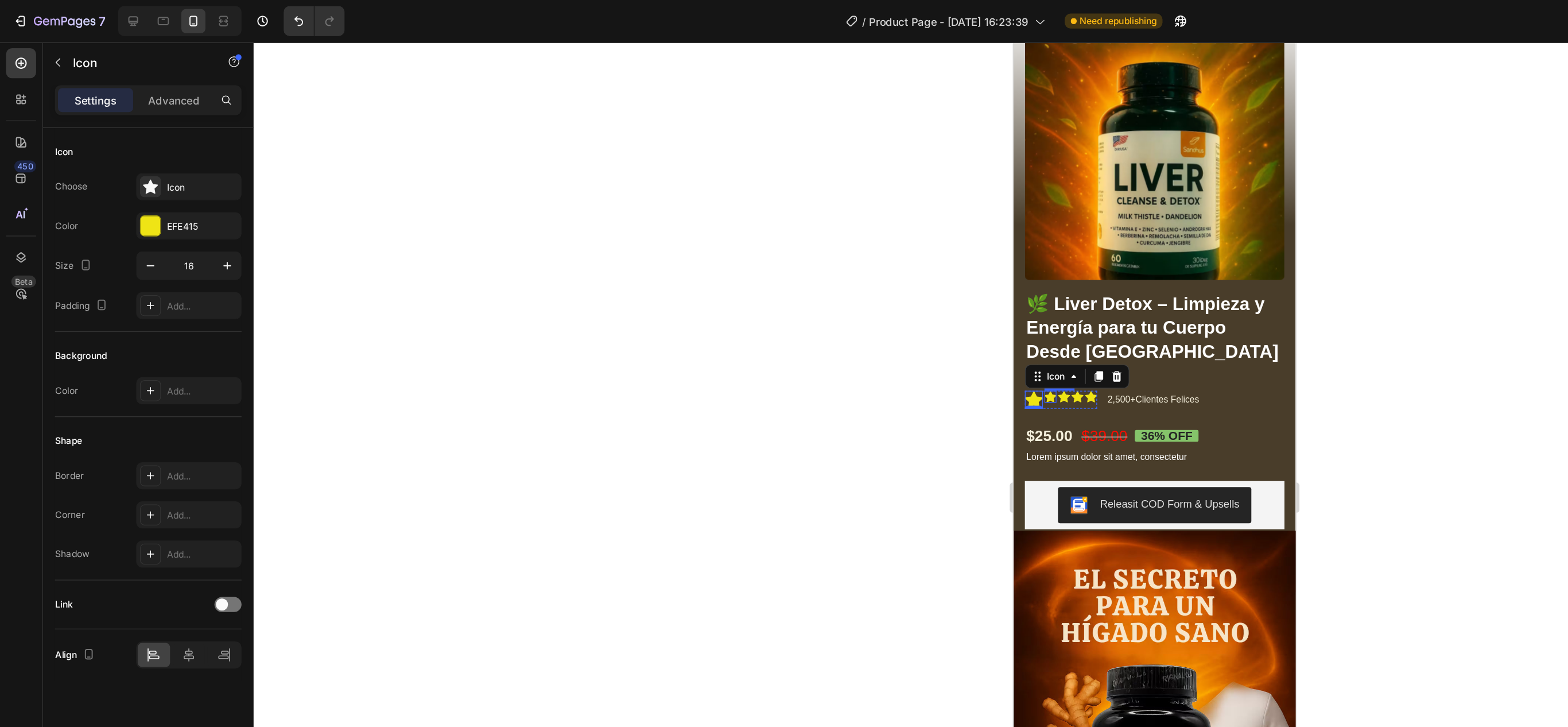
click at [1039, 308] on div "Icon" at bounding box center [1041, 312] width 9 height 9
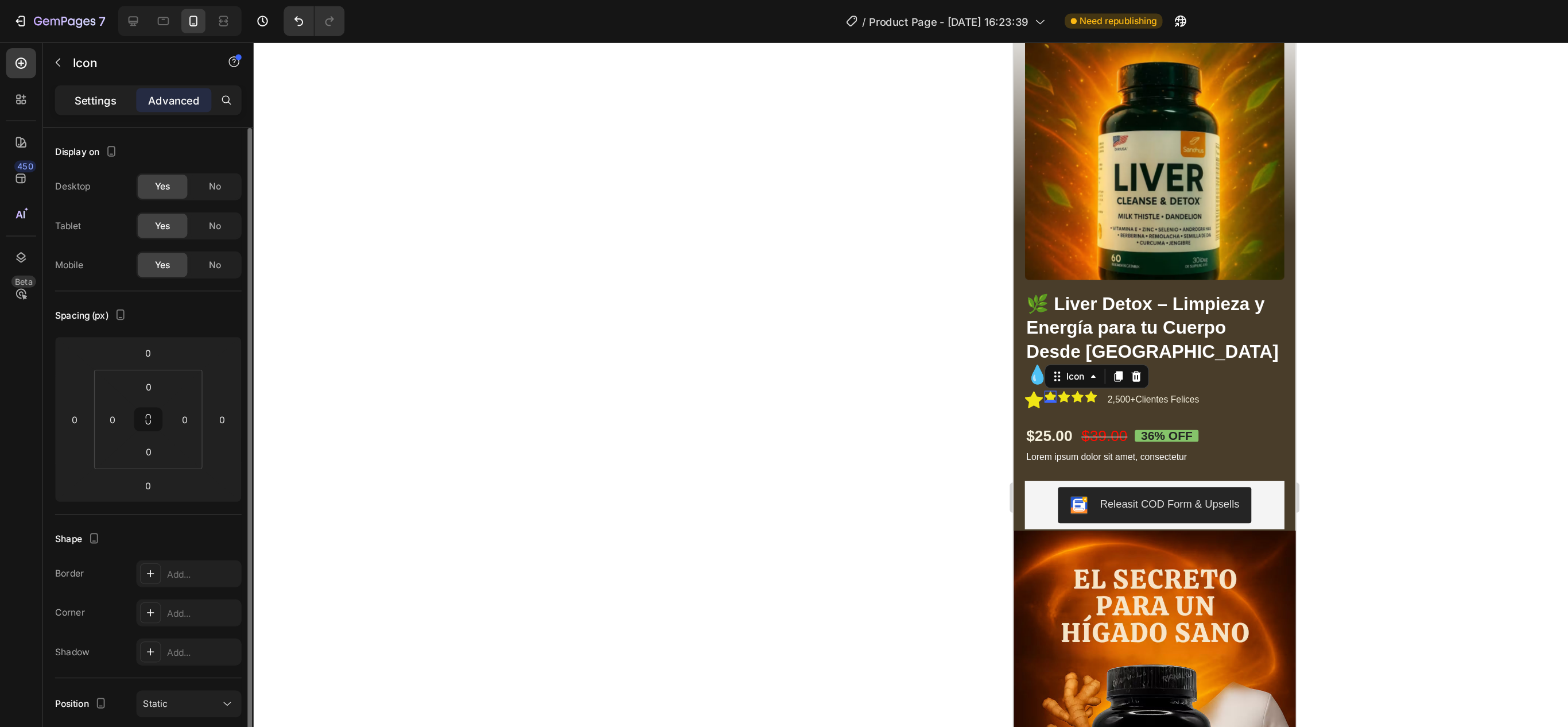
click at [72, 67] on div "Settings" at bounding box center [73, 76] width 58 height 19
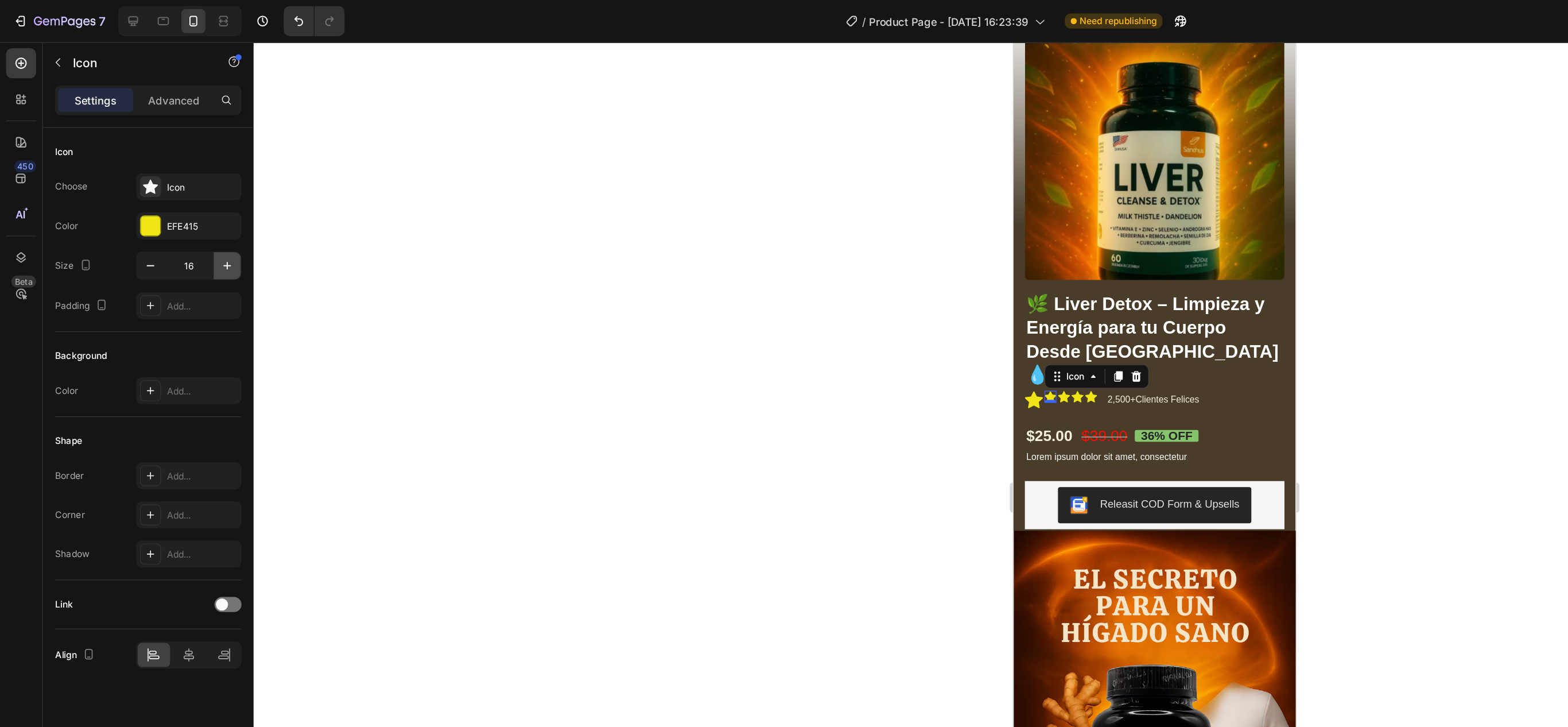
click at [177, 211] on button "button" at bounding box center [173, 203] width 21 height 21
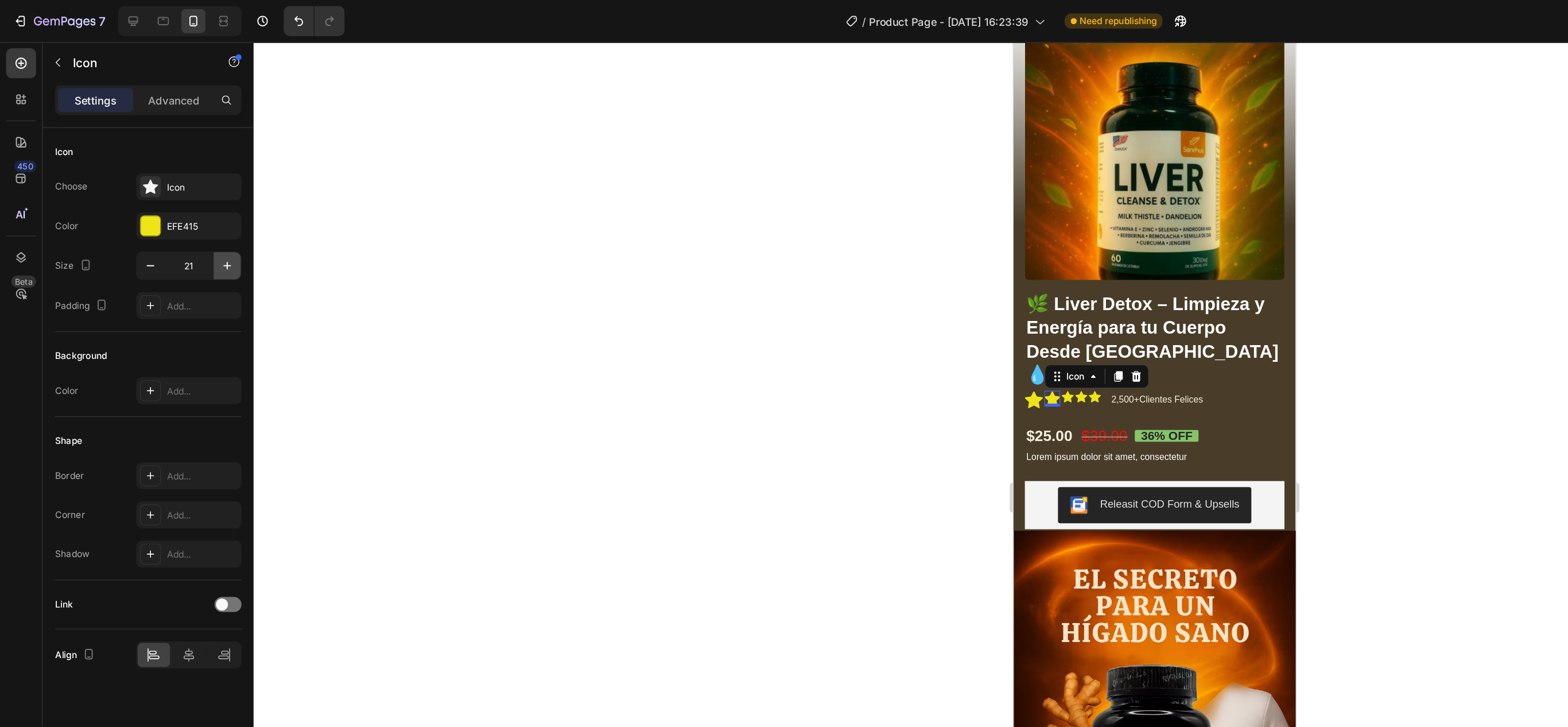
click at [177, 211] on button "button" at bounding box center [173, 203] width 21 height 21
type input "24"
click at [182, 204] on button "button" at bounding box center [173, 203] width 21 height 21
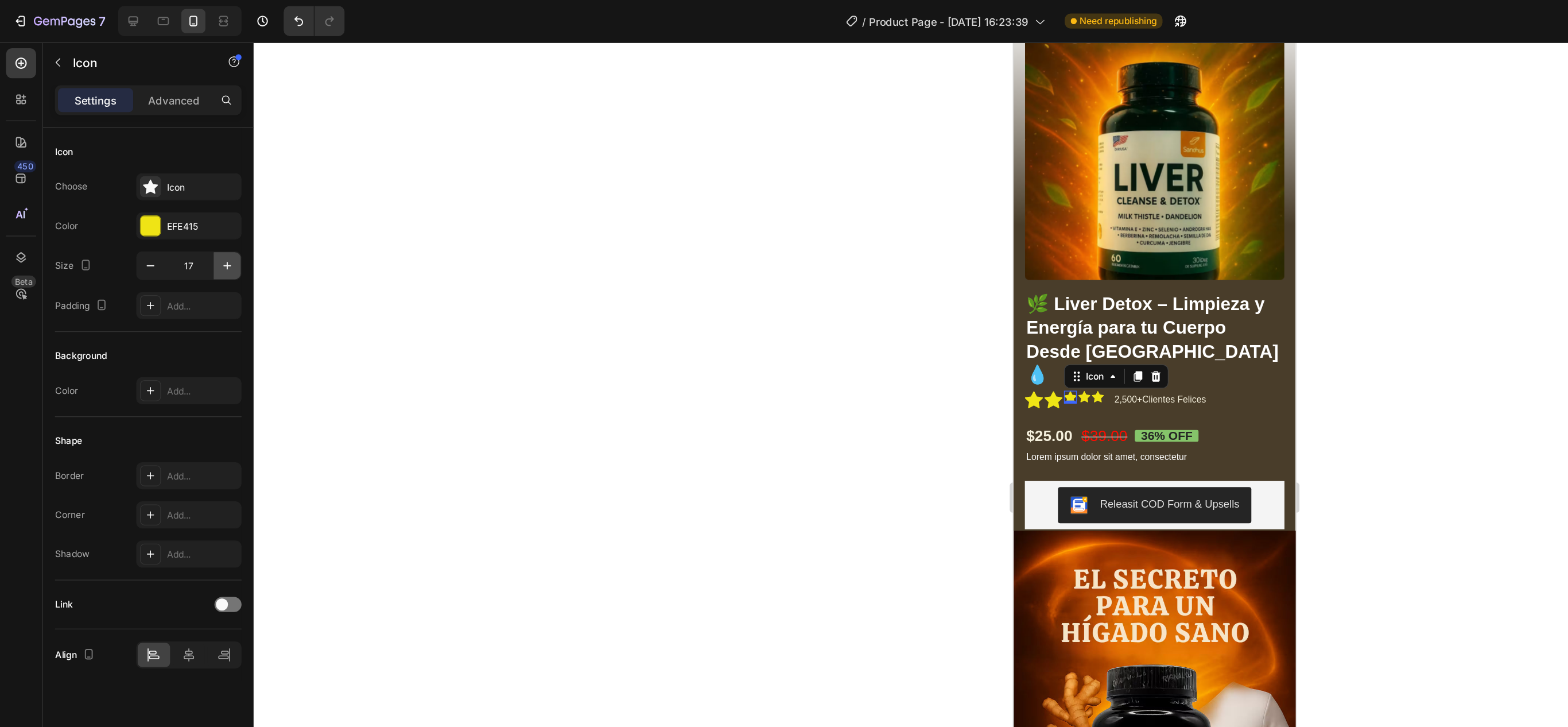
click at [182, 204] on button "button" at bounding box center [173, 203] width 21 height 21
click at [177, 205] on icon "button" at bounding box center [173, 203] width 12 height 12
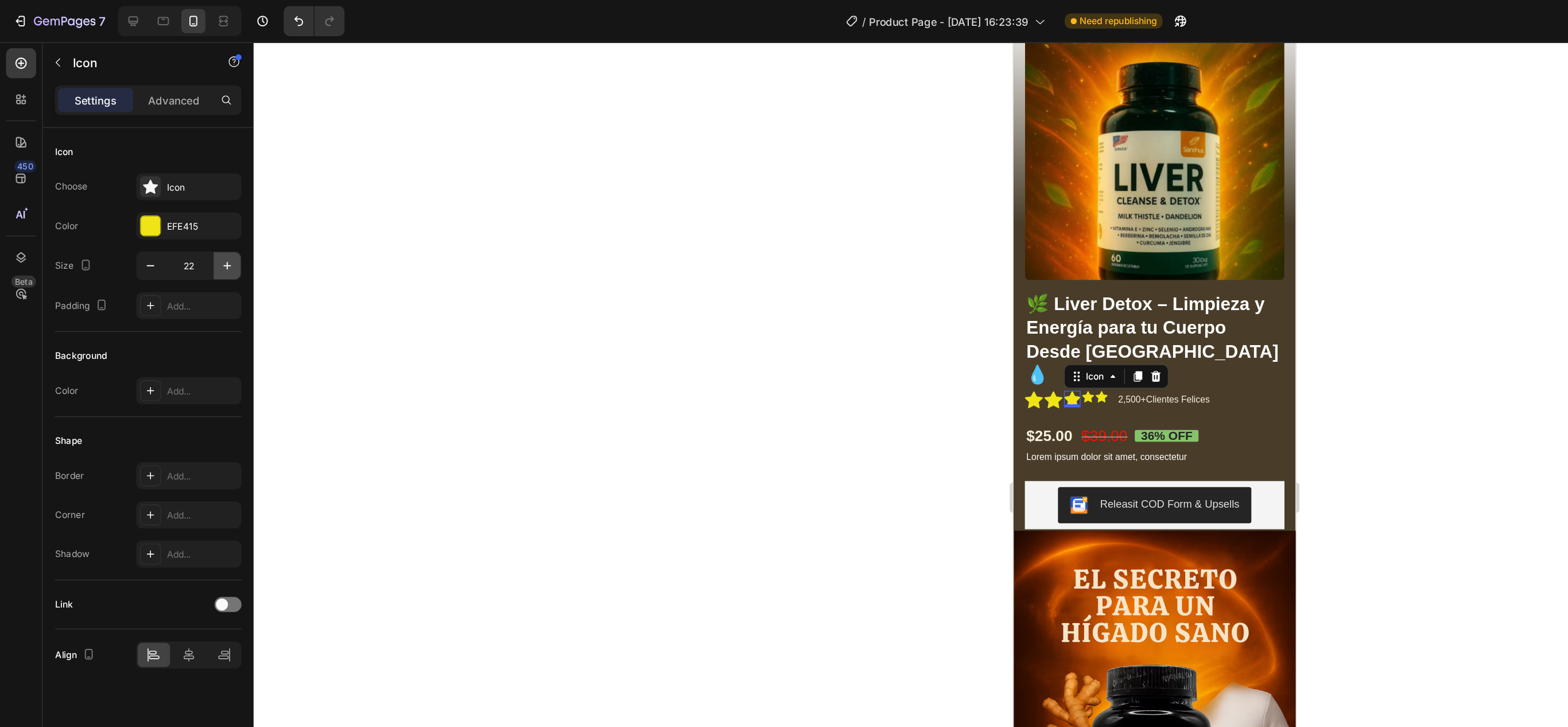
click at [177, 205] on icon "button" at bounding box center [173, 203] width 12 height 12
type input "24"
click at [170, 210] on button "button" at bounding box center [173, 203] width 21 height 21
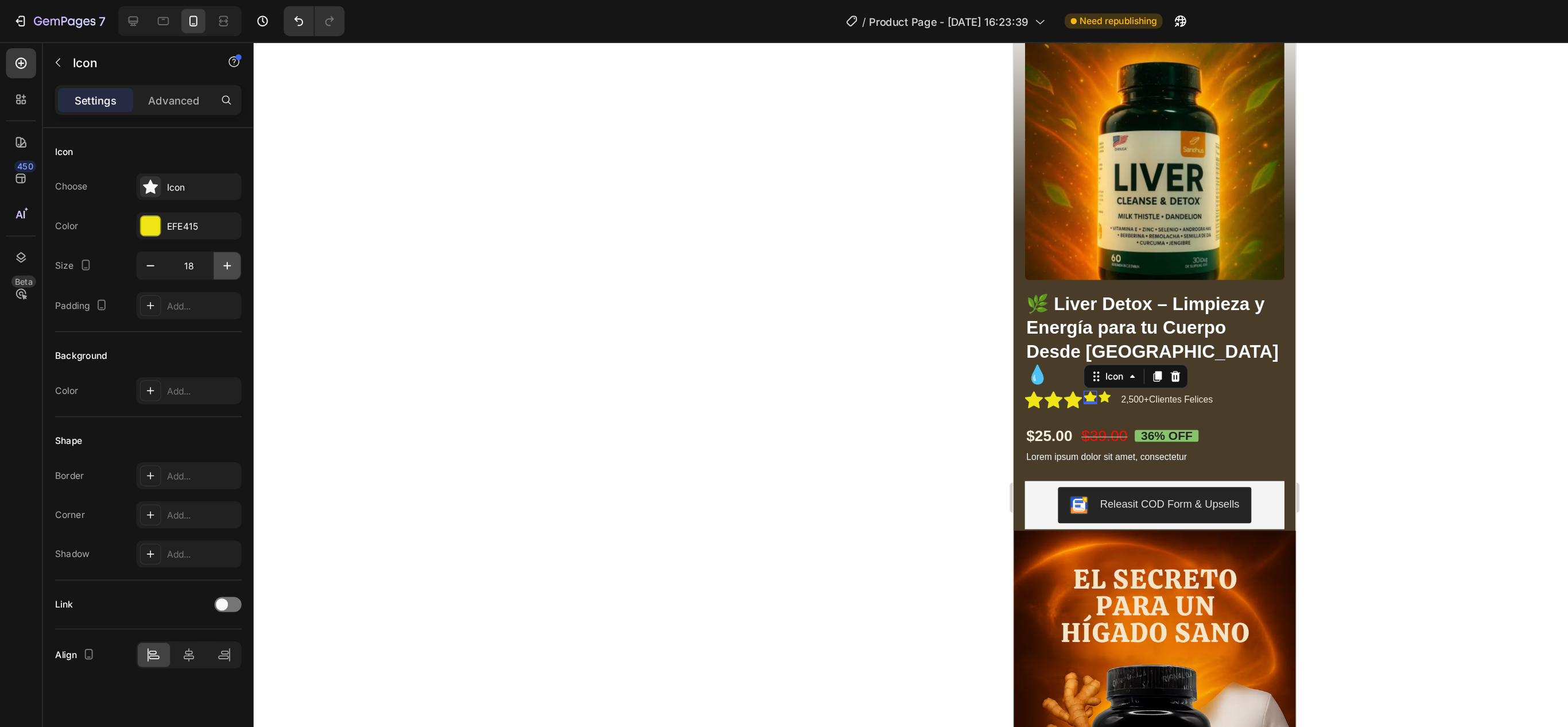
click at [170, 210] on button "button" at bounding box center [173, 203] width 21 height 21
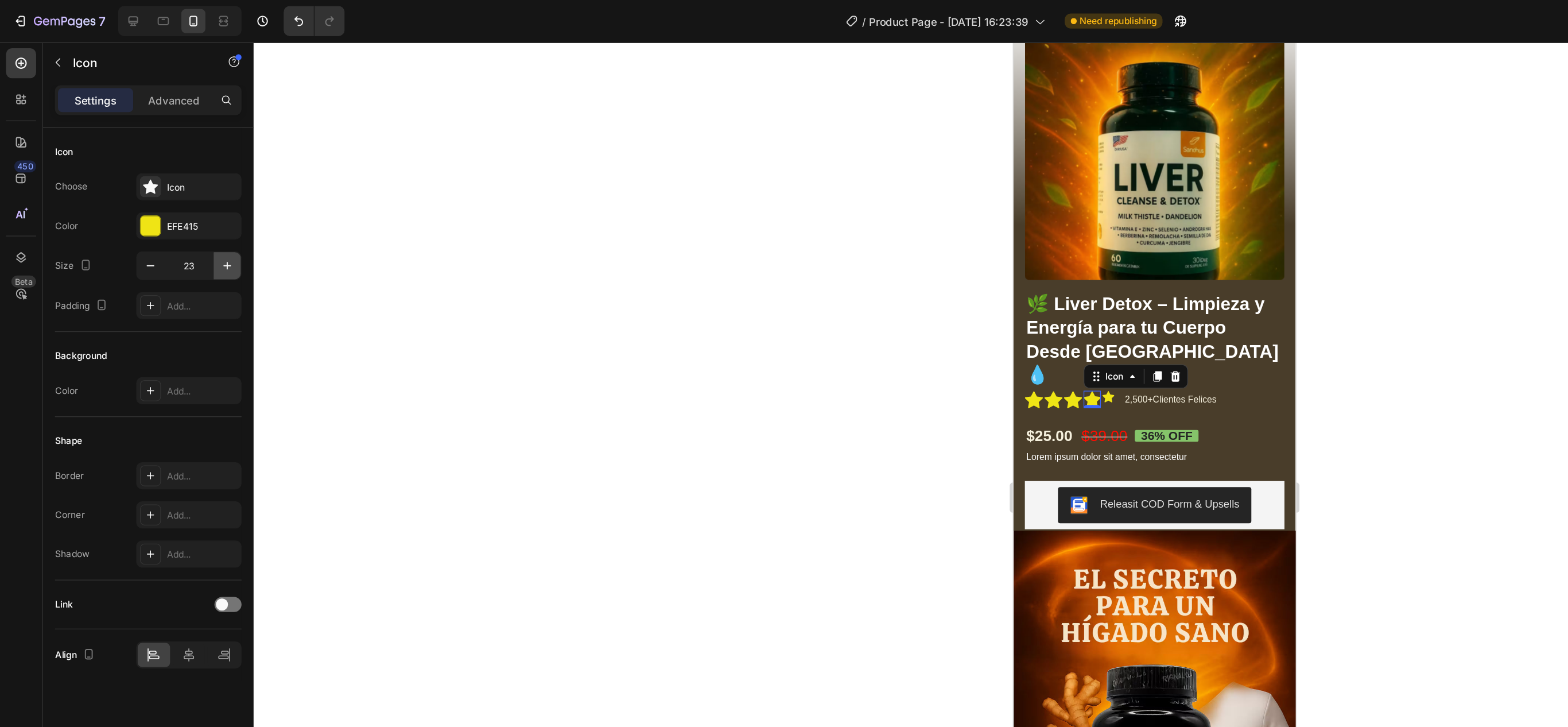
click at [170, 210] on button "button" at bounding box center [173, 203] width 21 height 21
type input "24"
click at [175, 212] on button "button" at bounding box center [173, 203] width 21 height 21
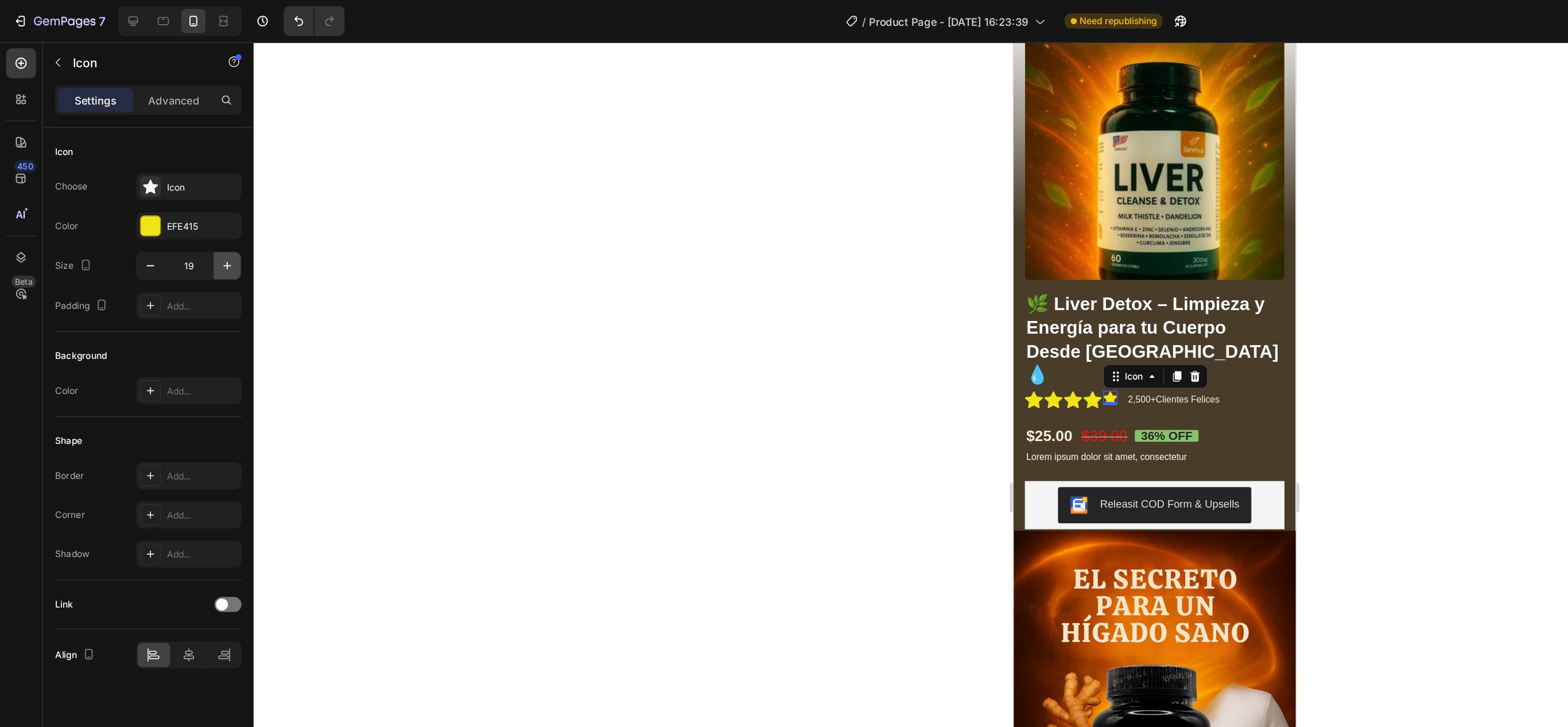
click at [175, 212] on button "button" at bounding box center [173, 203] width 21 height 21
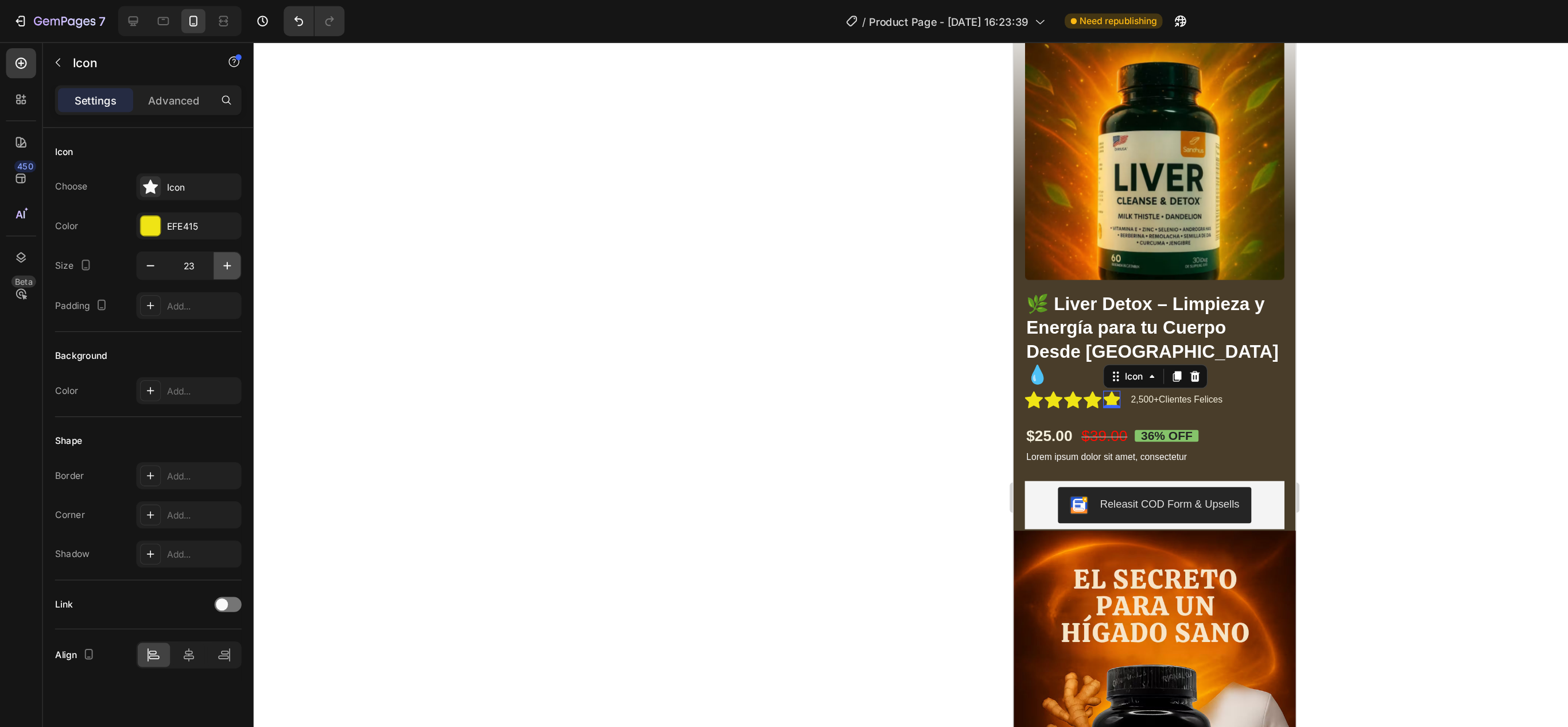
type input "24"
click at [553, 249] on div at bounding box center [881, 379] width 1375 height 695
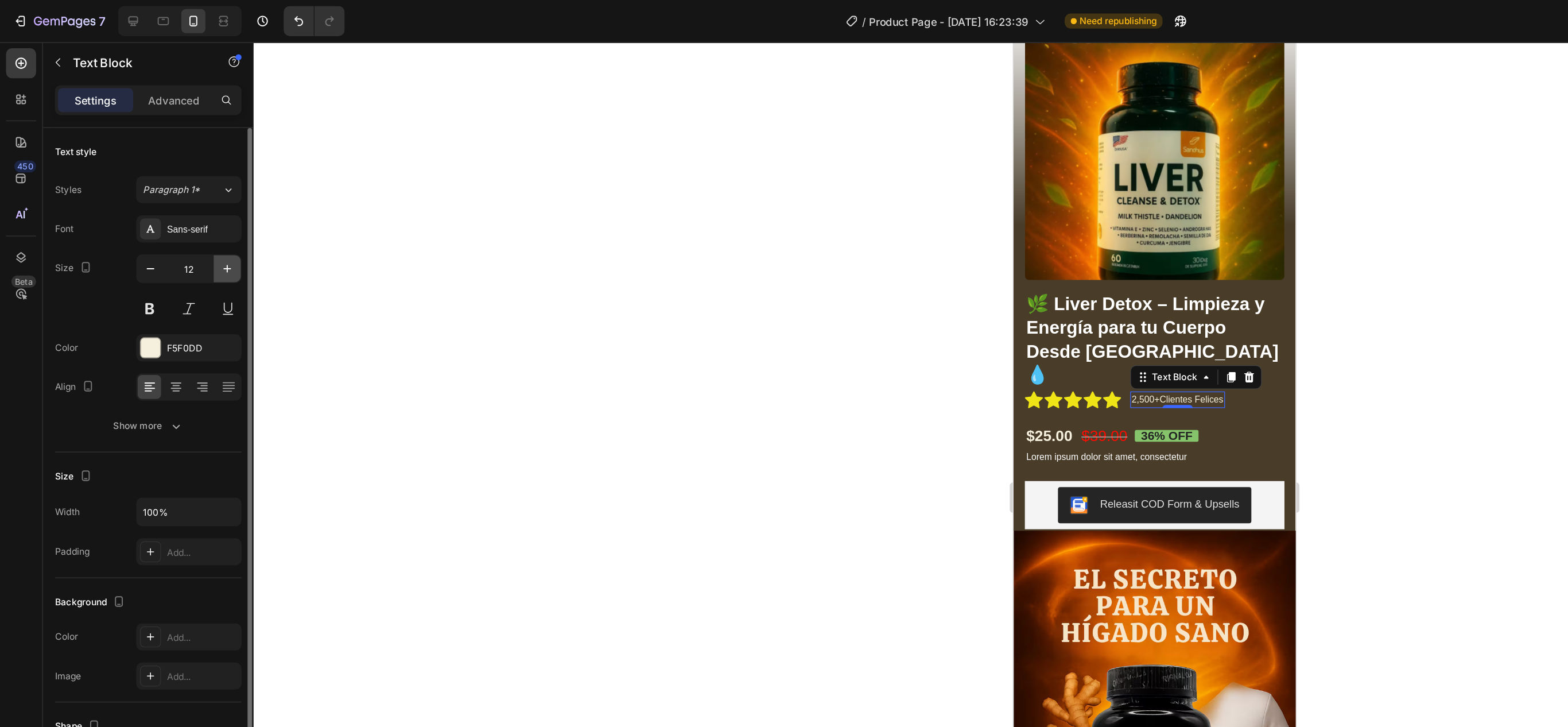
click at [172, 204] on icon "button" at bounding box center [173, 205] width 12 height 12
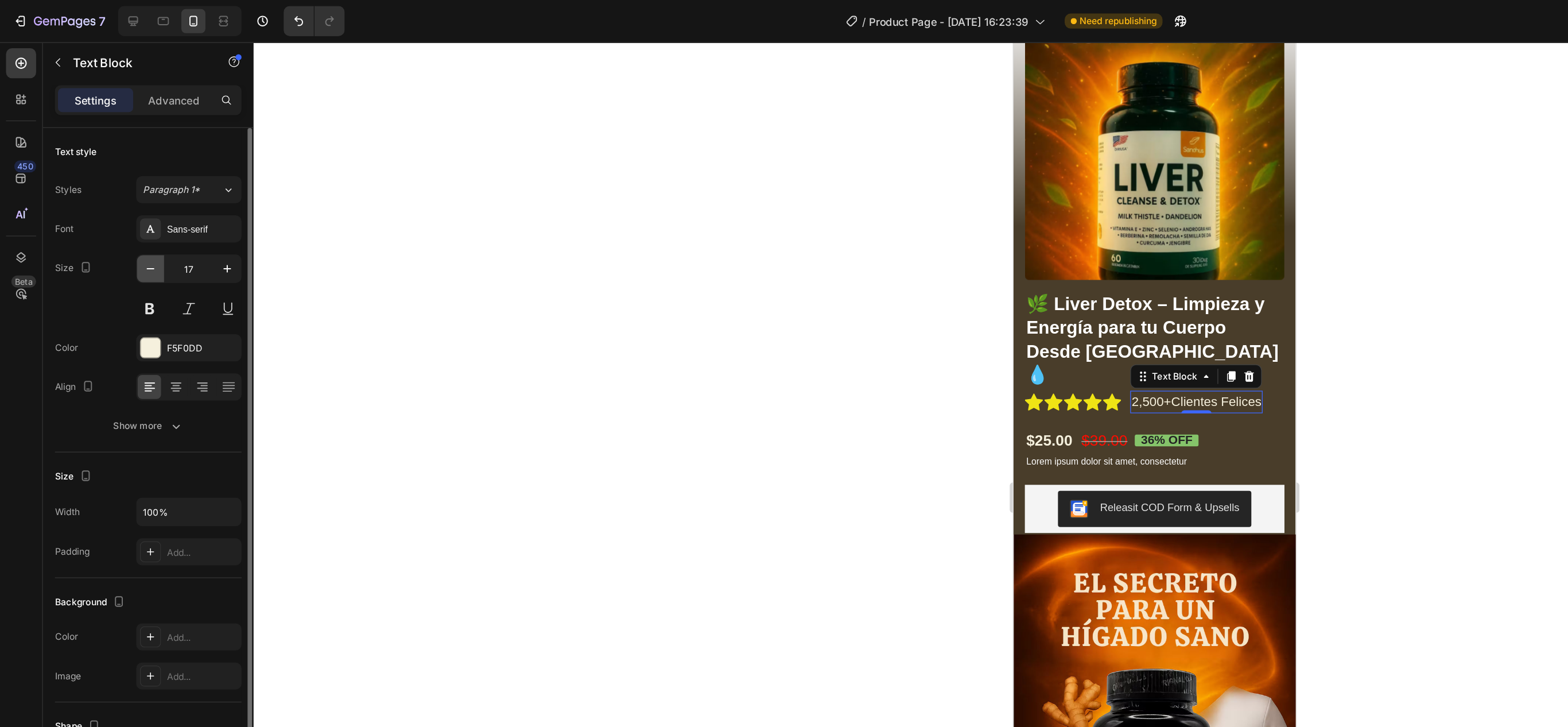
click at [120, 202] on icon "button" at bounding box center [115, 205] width 12 height 12
type input "16"
click at [632, 313] on div at bounding box center [881, 379] width 1375 height 695
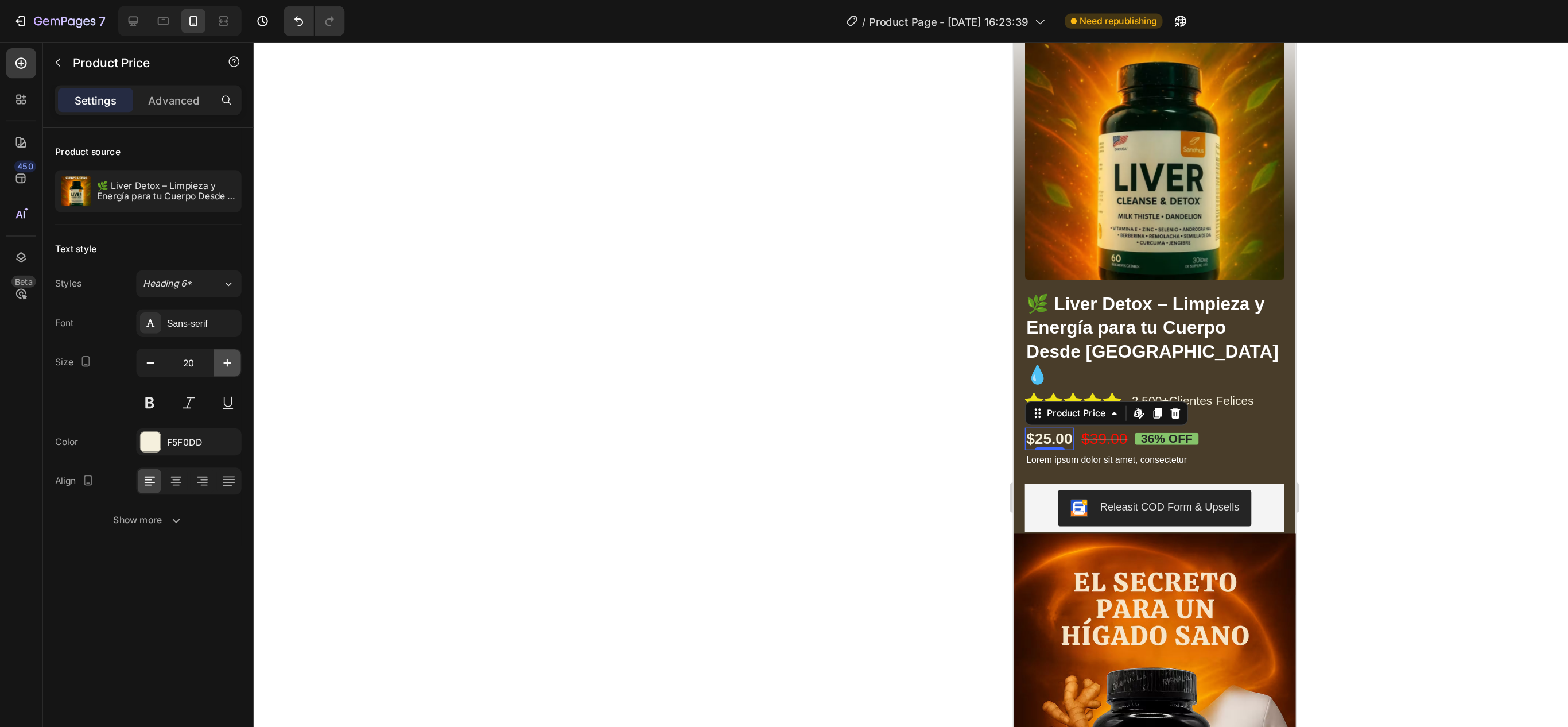
click at [169, 282] on icon "button" at bounding box center [173, 276] width 12 height 12
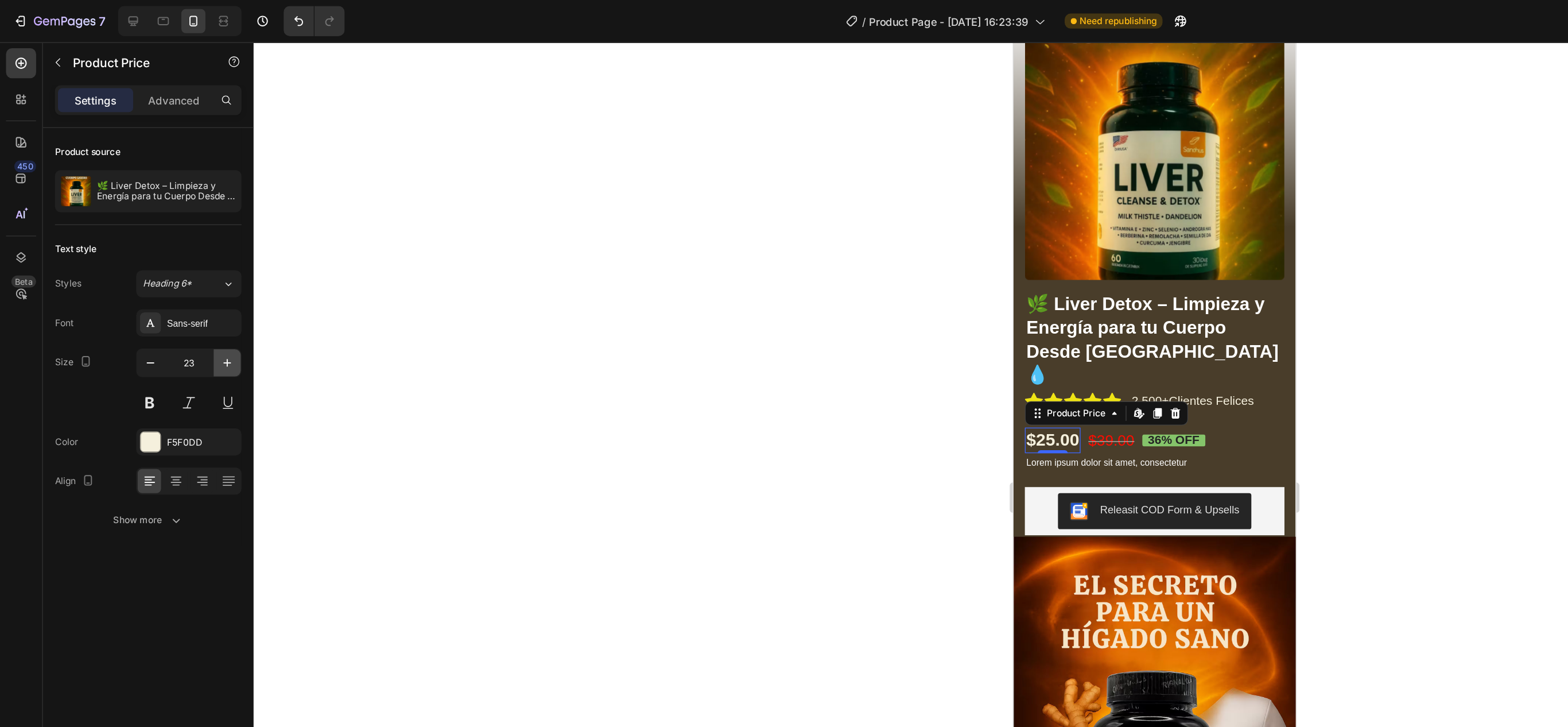
click at [169, 282] on icon "button" at bounding box center [173, 276] width 12 height 12
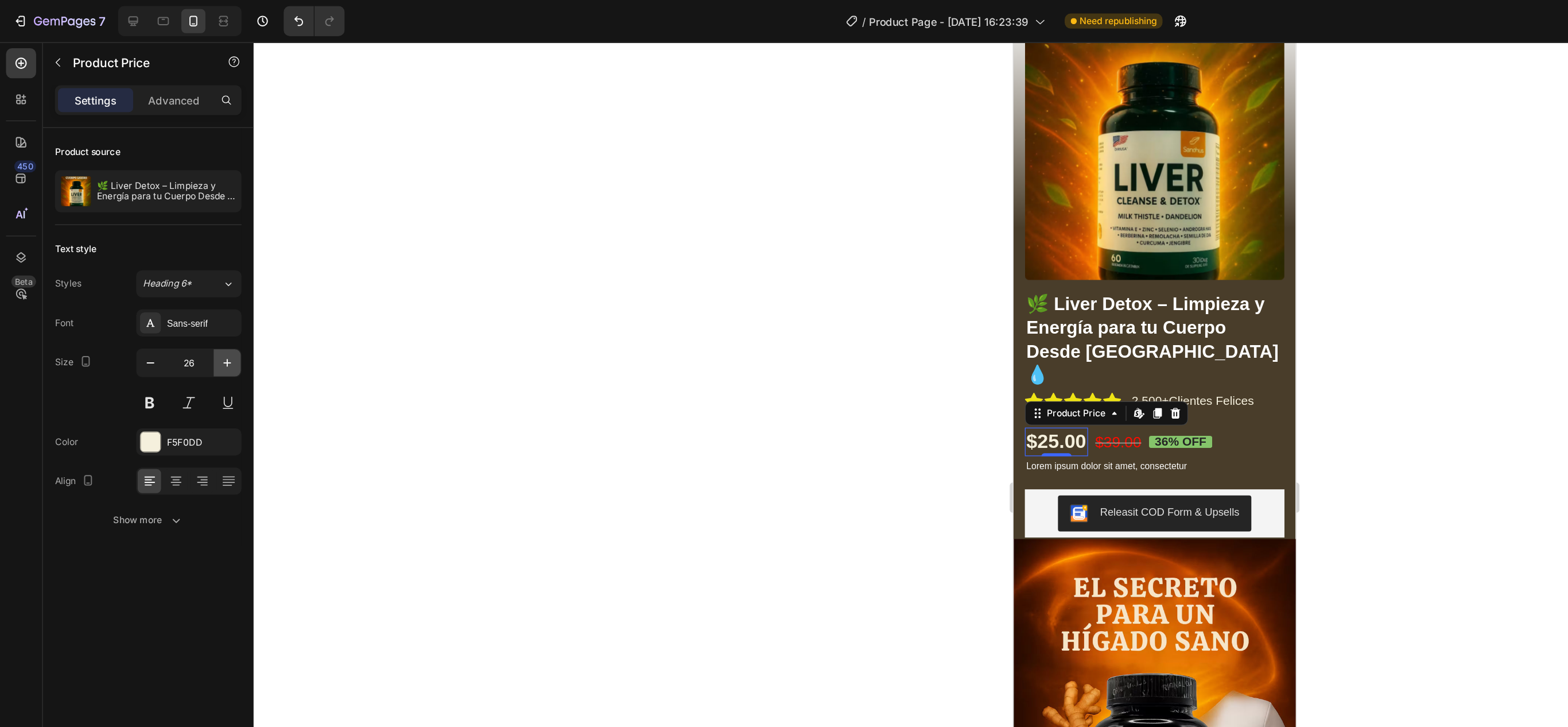
click at [169, 282] on icon "button" at bounding box center [173, 276] width 12 height 12
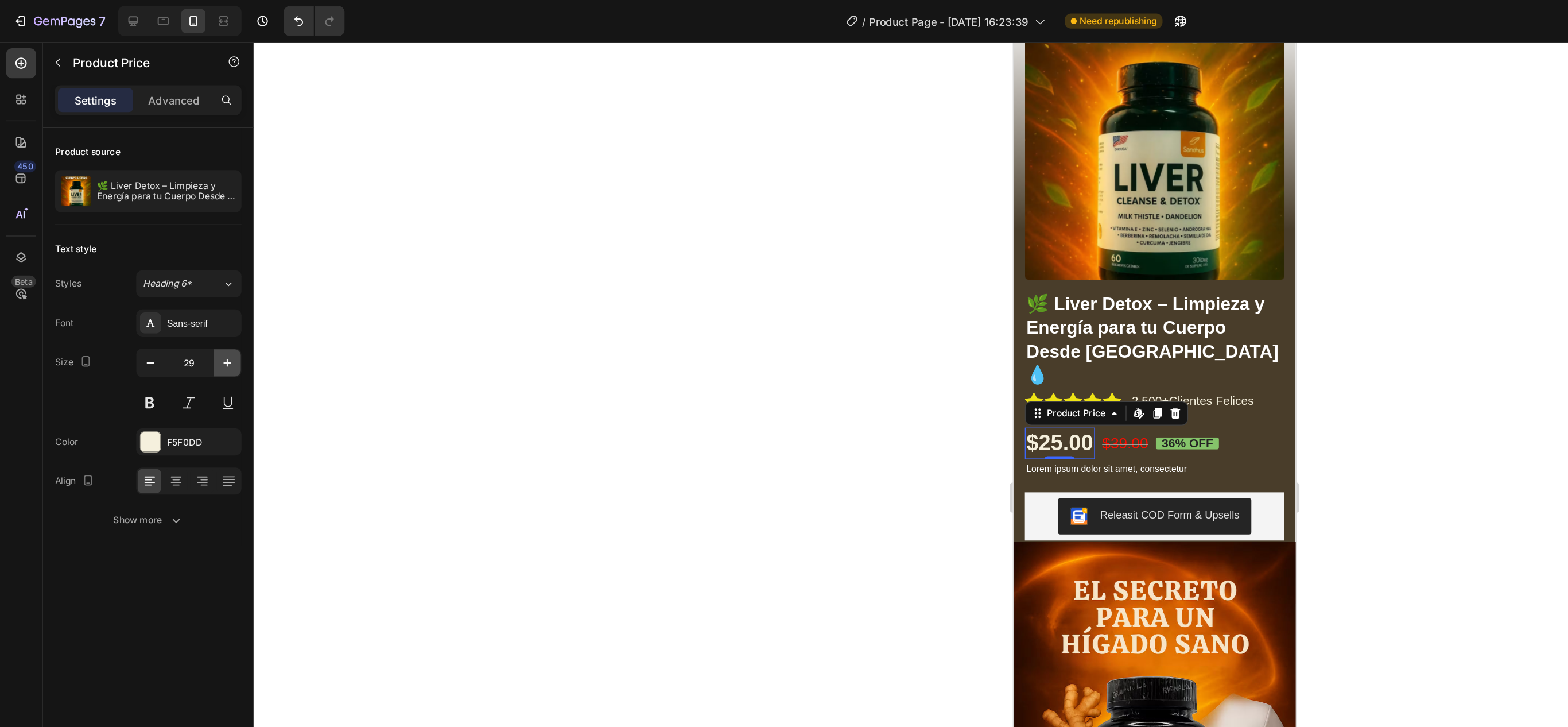
click at [169, 282] on icon "button" at bounding box center [173, 276] width 12 height 12
type input "31"
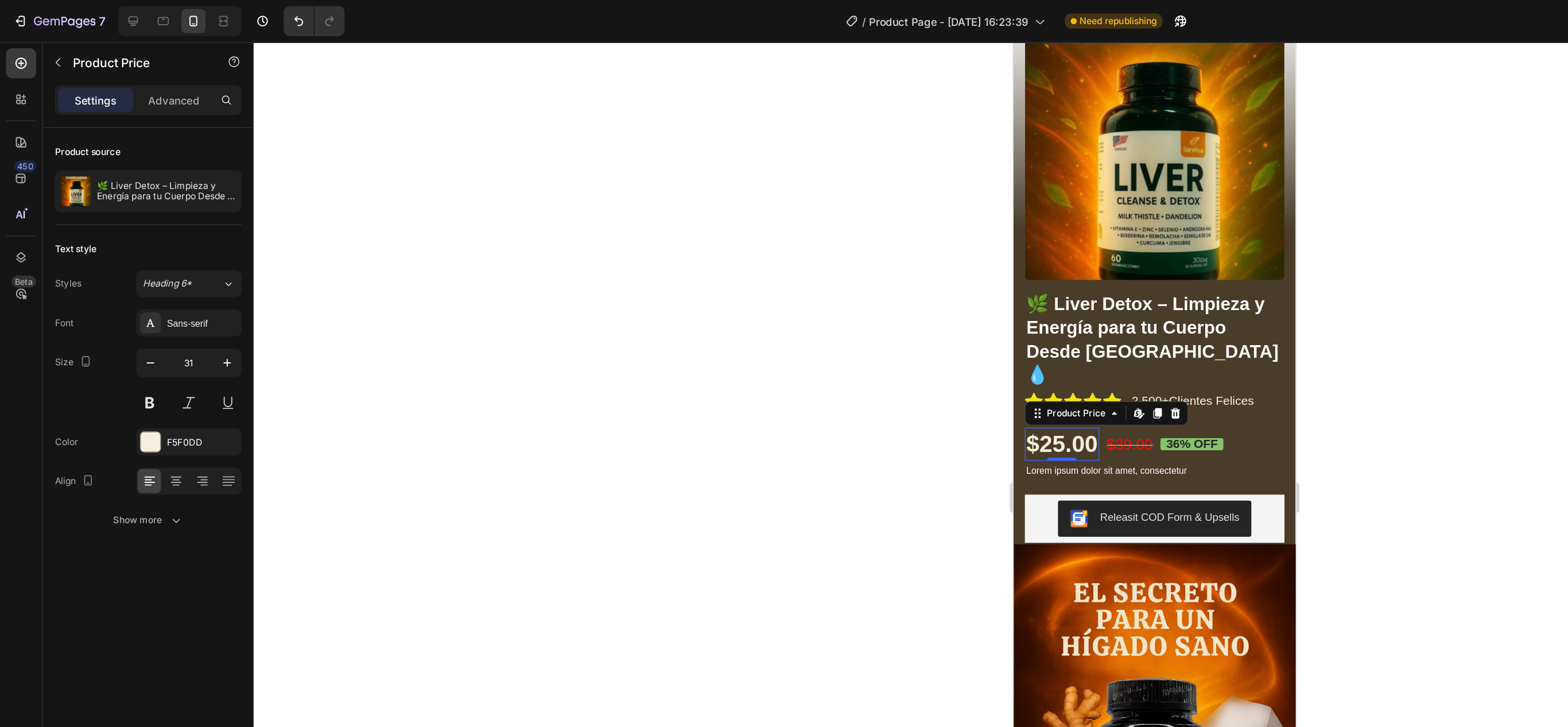
click at [339, 306] on div at bounding box center [881, 379] width 1375 height 695
click at [168, 274] on icon "button" at bounding box center [173, 276] width 12 height 12
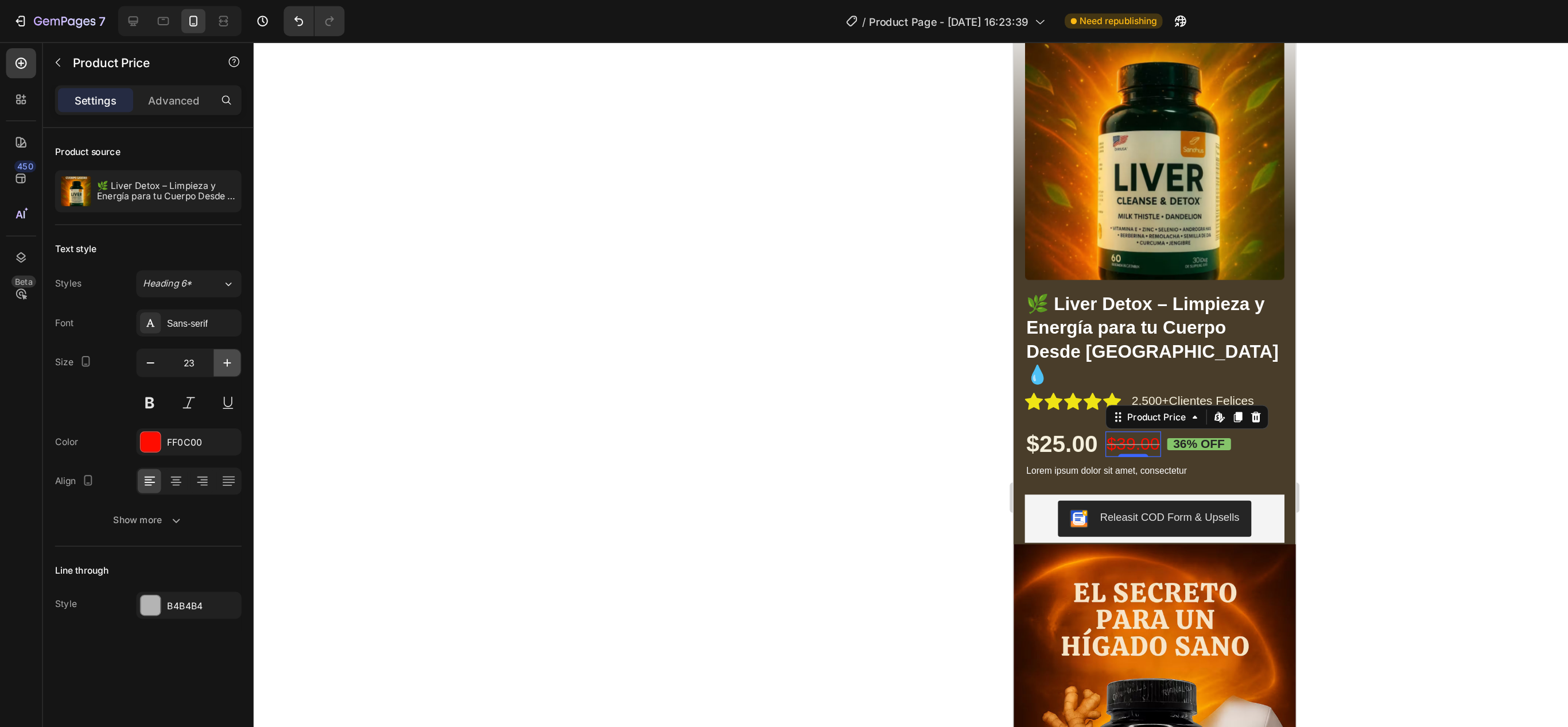
click at [168, 274] on icon "button" at bounding box center [173, 276] width 12 height 12
type input "26"
click at [489, 295] on div at bounding box center [881, 379] width 1375 height 695
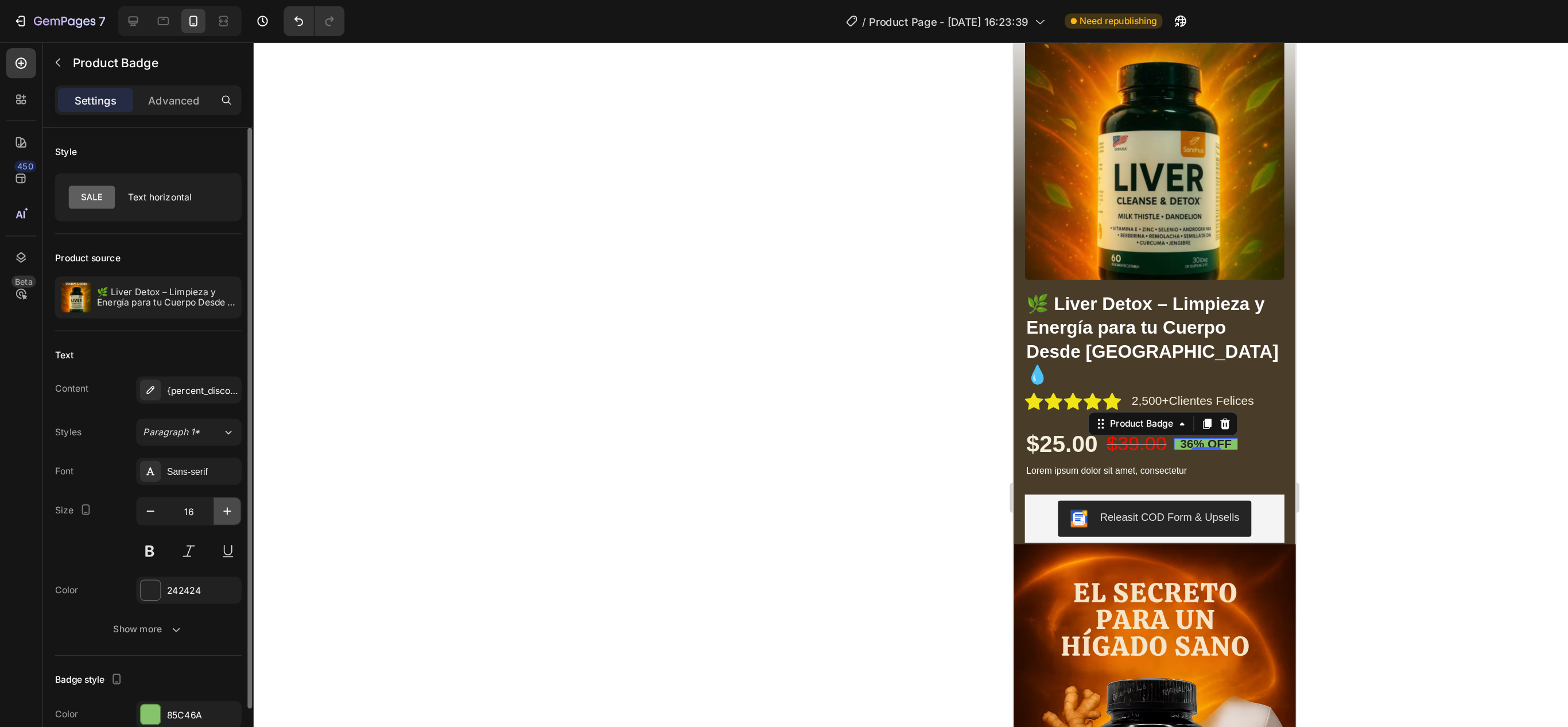
click at [168, 399] on button "button" at bounding box center [173, 390] width 21 height 21
type input "20"
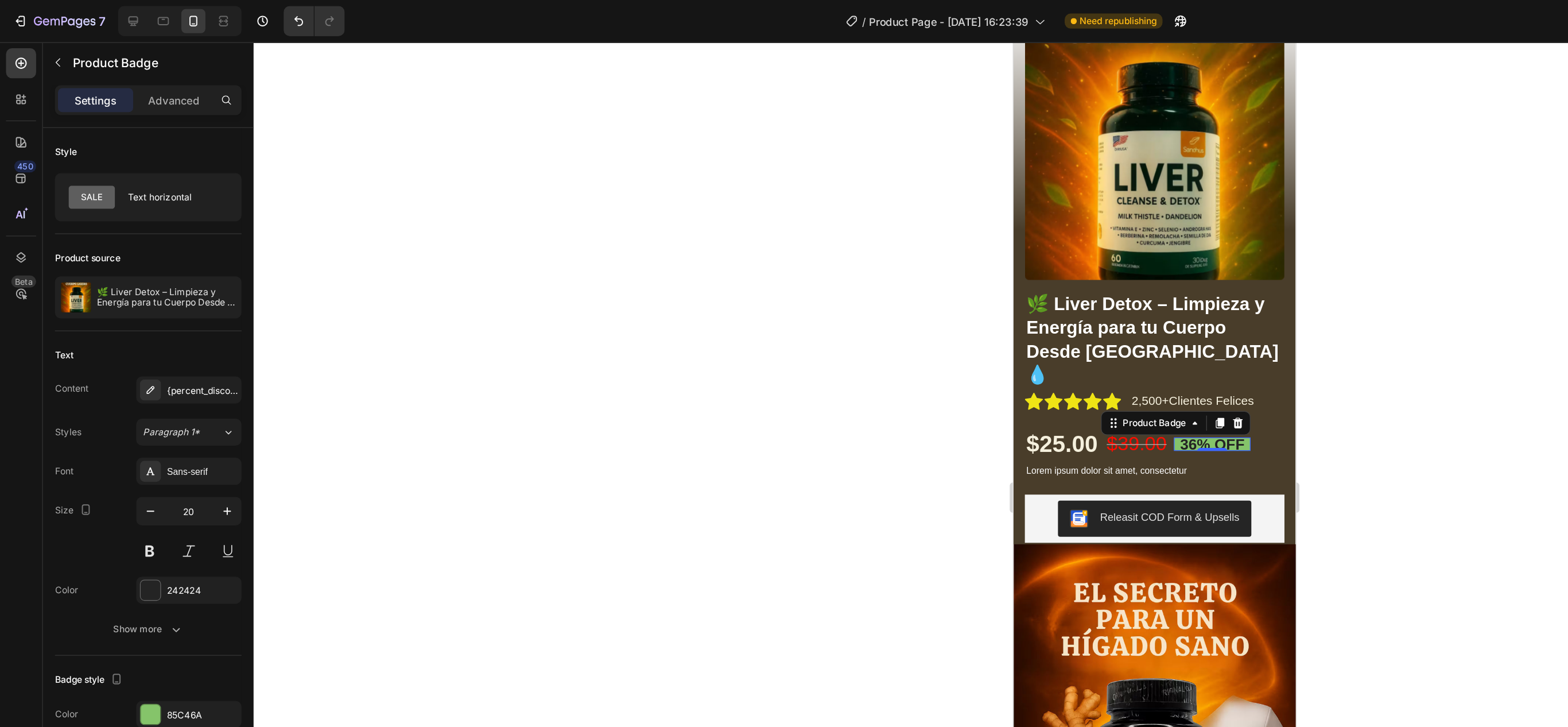
click at [465, 404] on div at bounding box center [881, 379] width 1375 height 695
